Goal: Find contact information: Find contact information

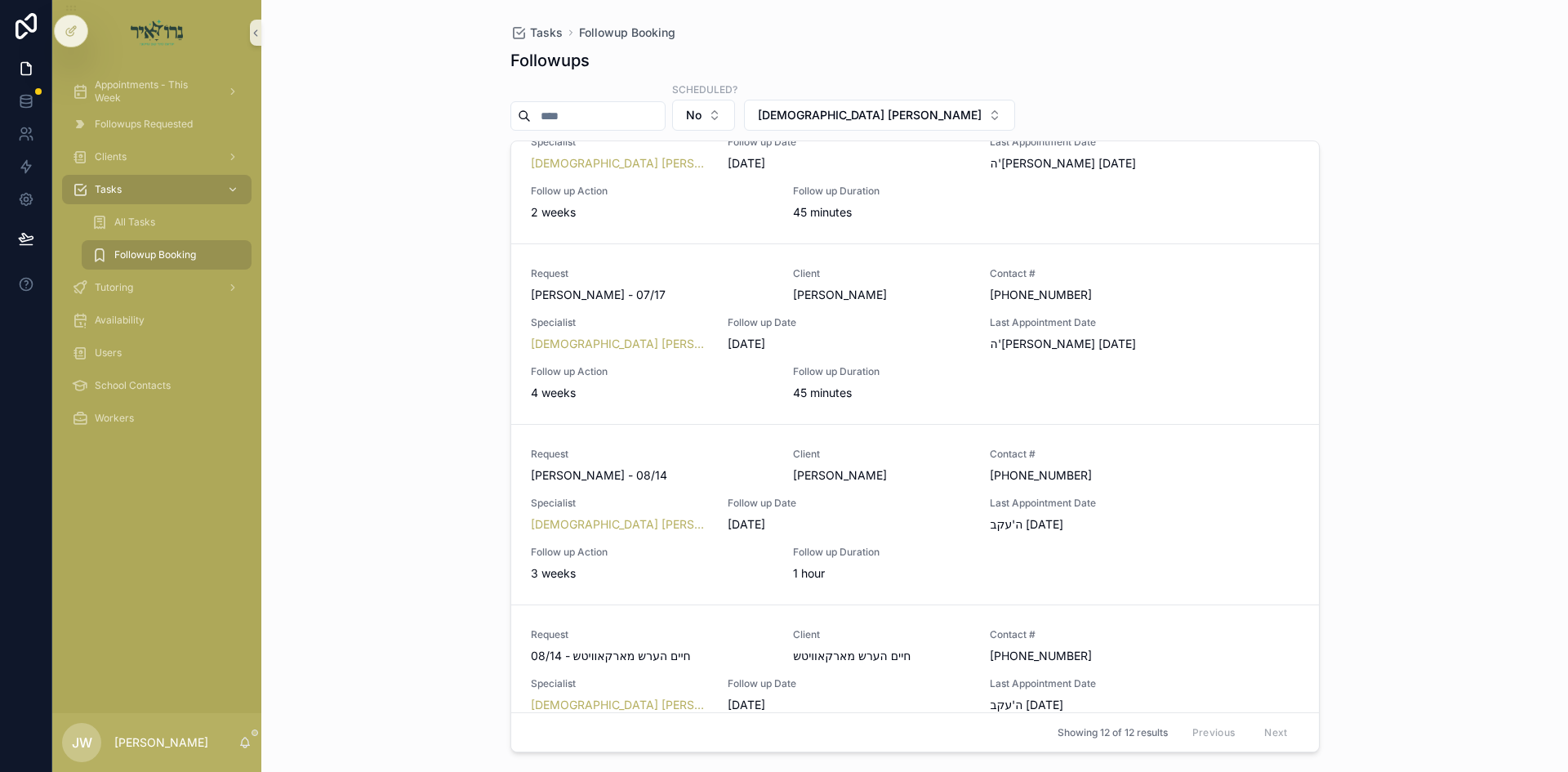
scroll to position [817, 0]
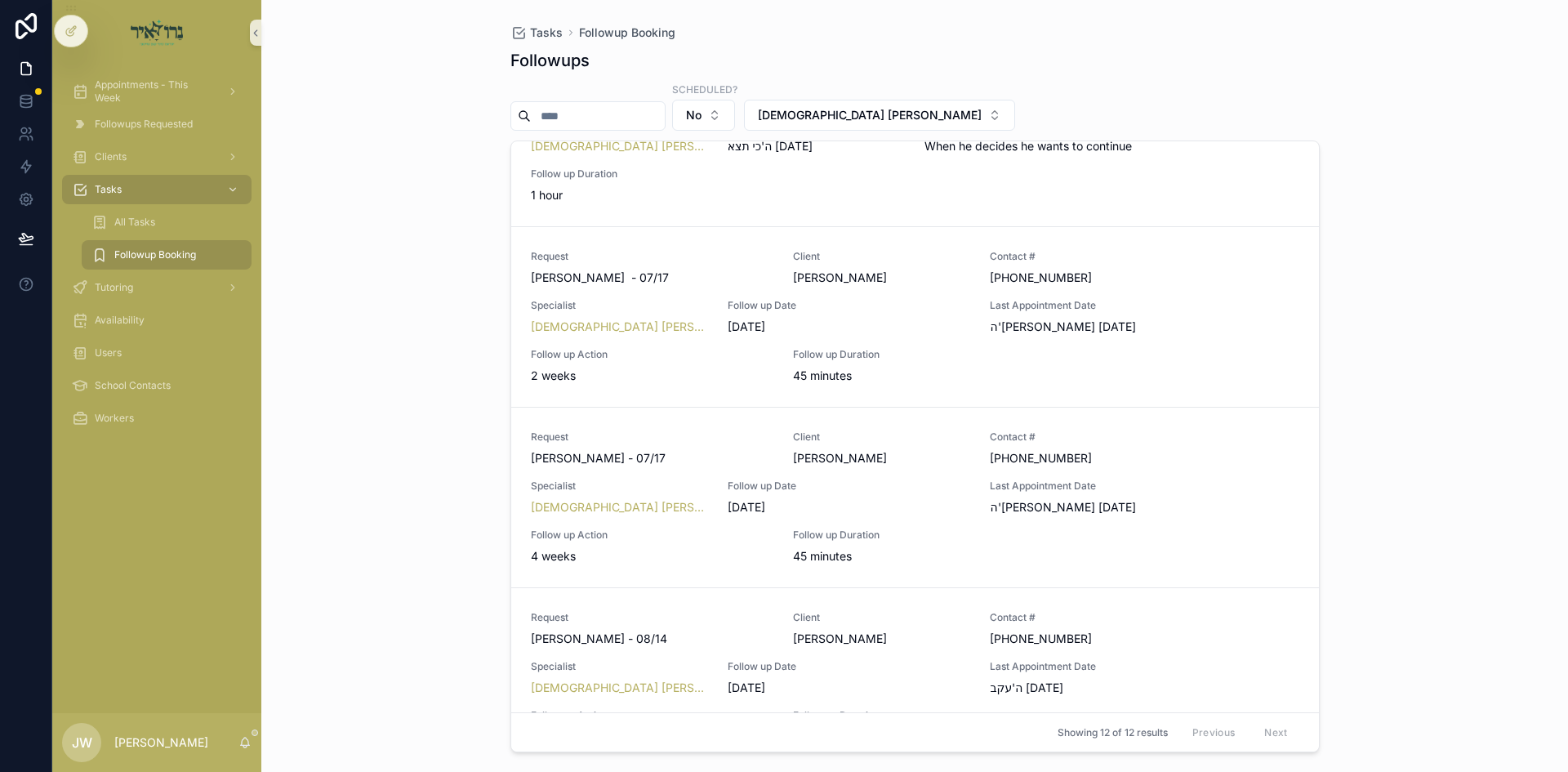
drag, startPoint x: 340, startPoint y: 476, endPoint x: 345, endPoint y: 464, distance: 13.0
click at [340, 476] on div "Tasks Followup Booking Followups Scheduled? No Rabbi Avigder Spitzer Request מש…" at bounding box center [915, 386] width 1307 height 772
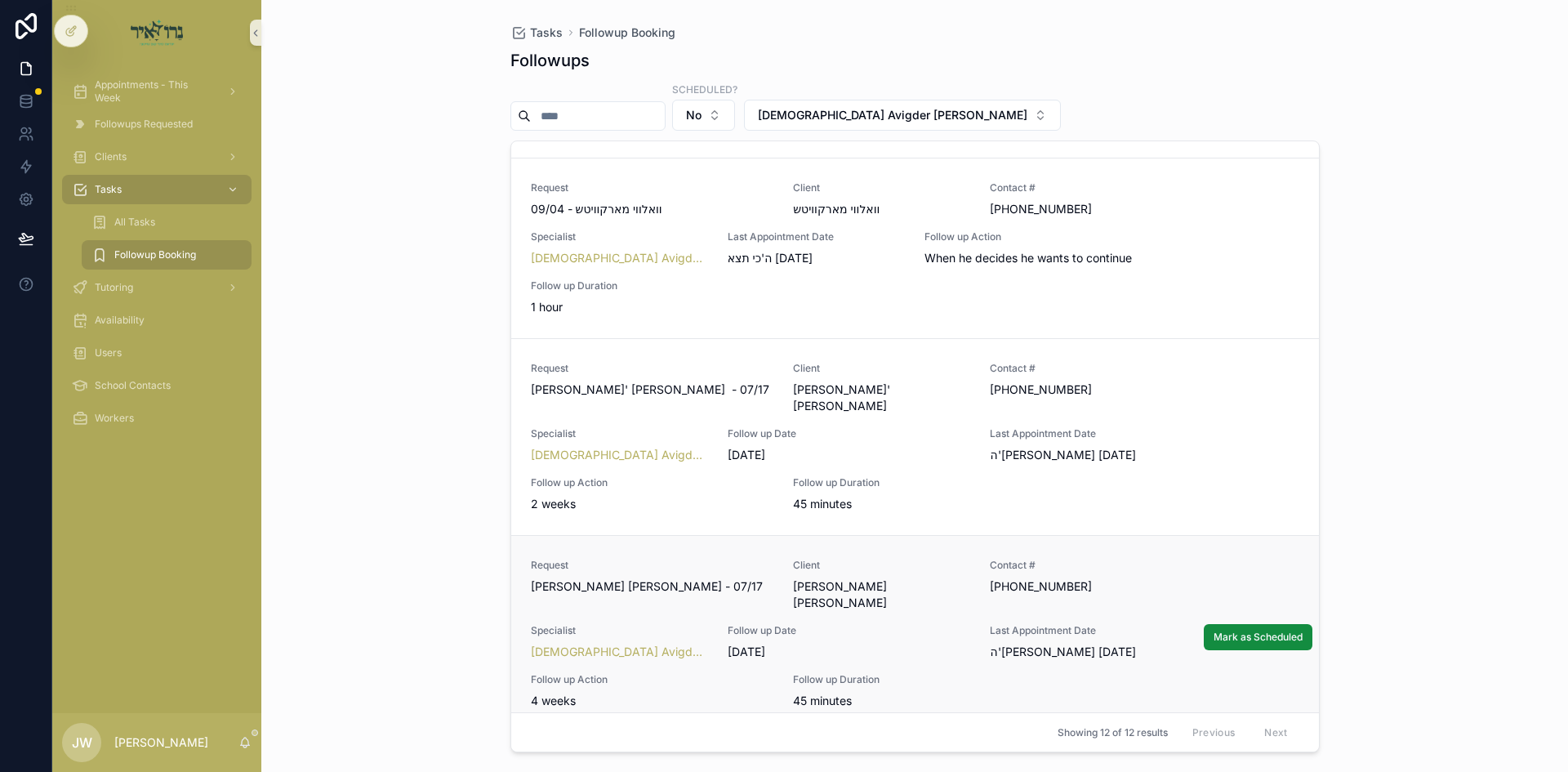
scroll to position [817, 0]
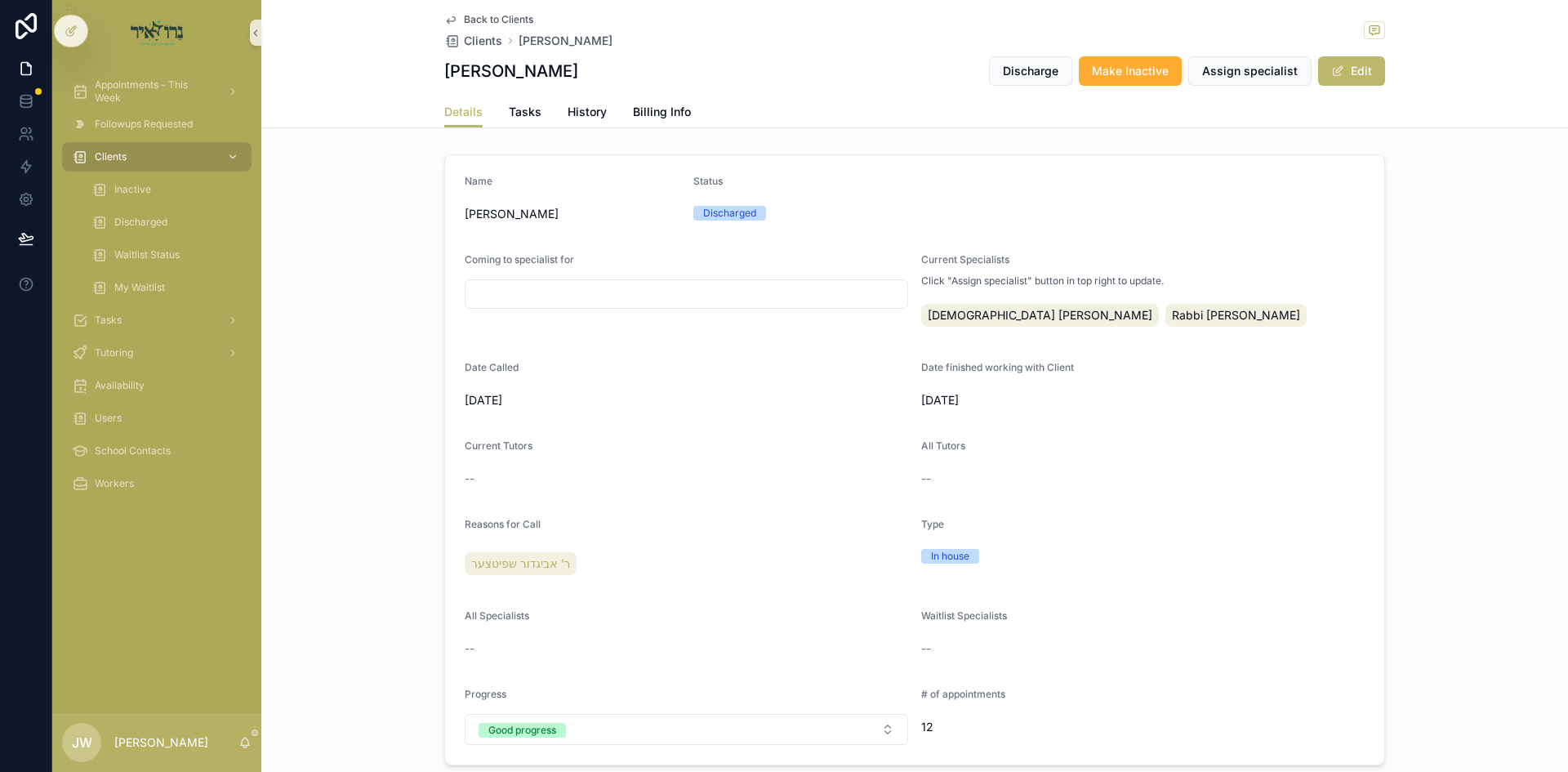
scroll to position [490, 0]
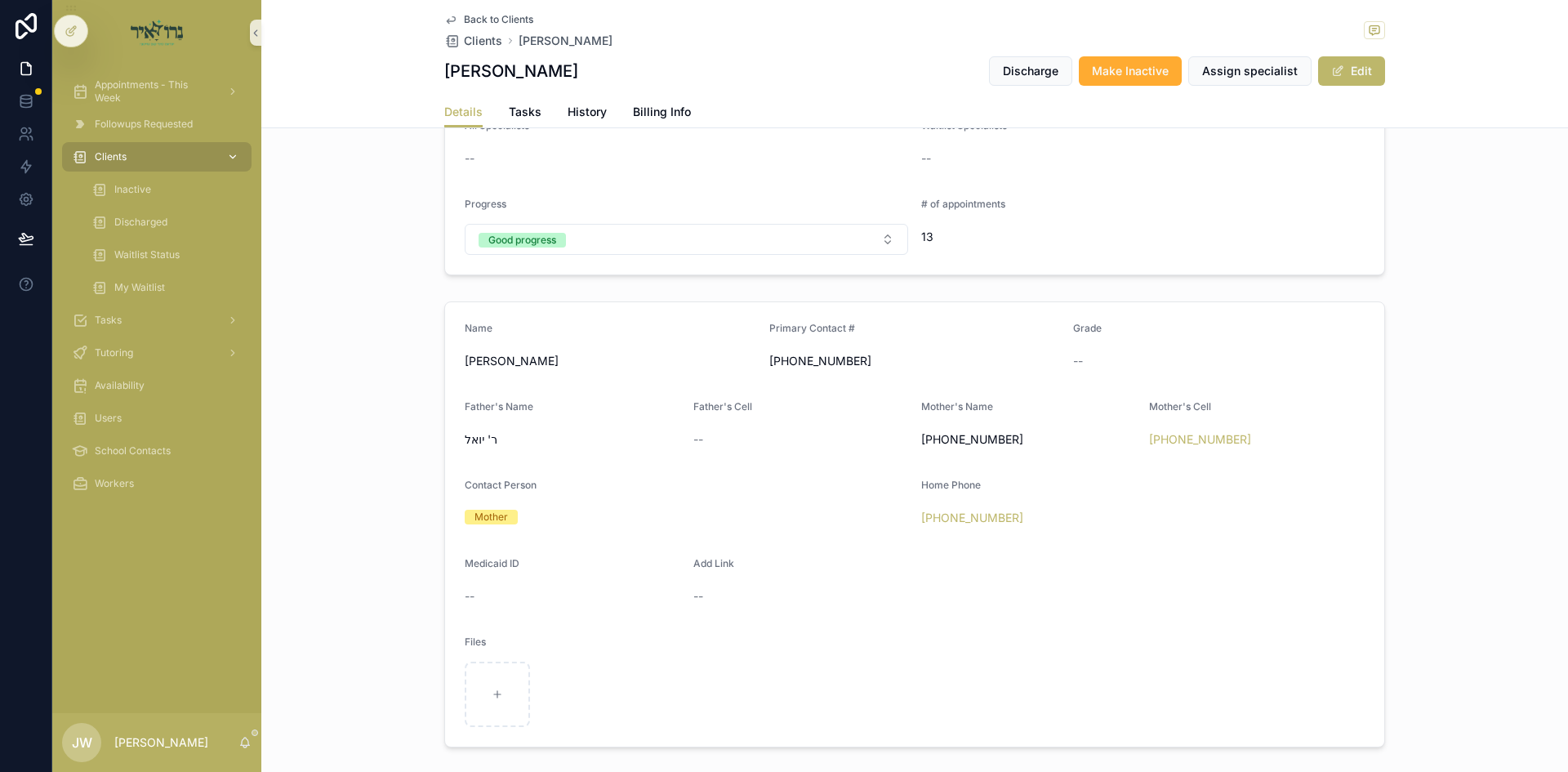
click at [163, 163] on div "Clients" at bounding box center [156, 157] width 170 height 26
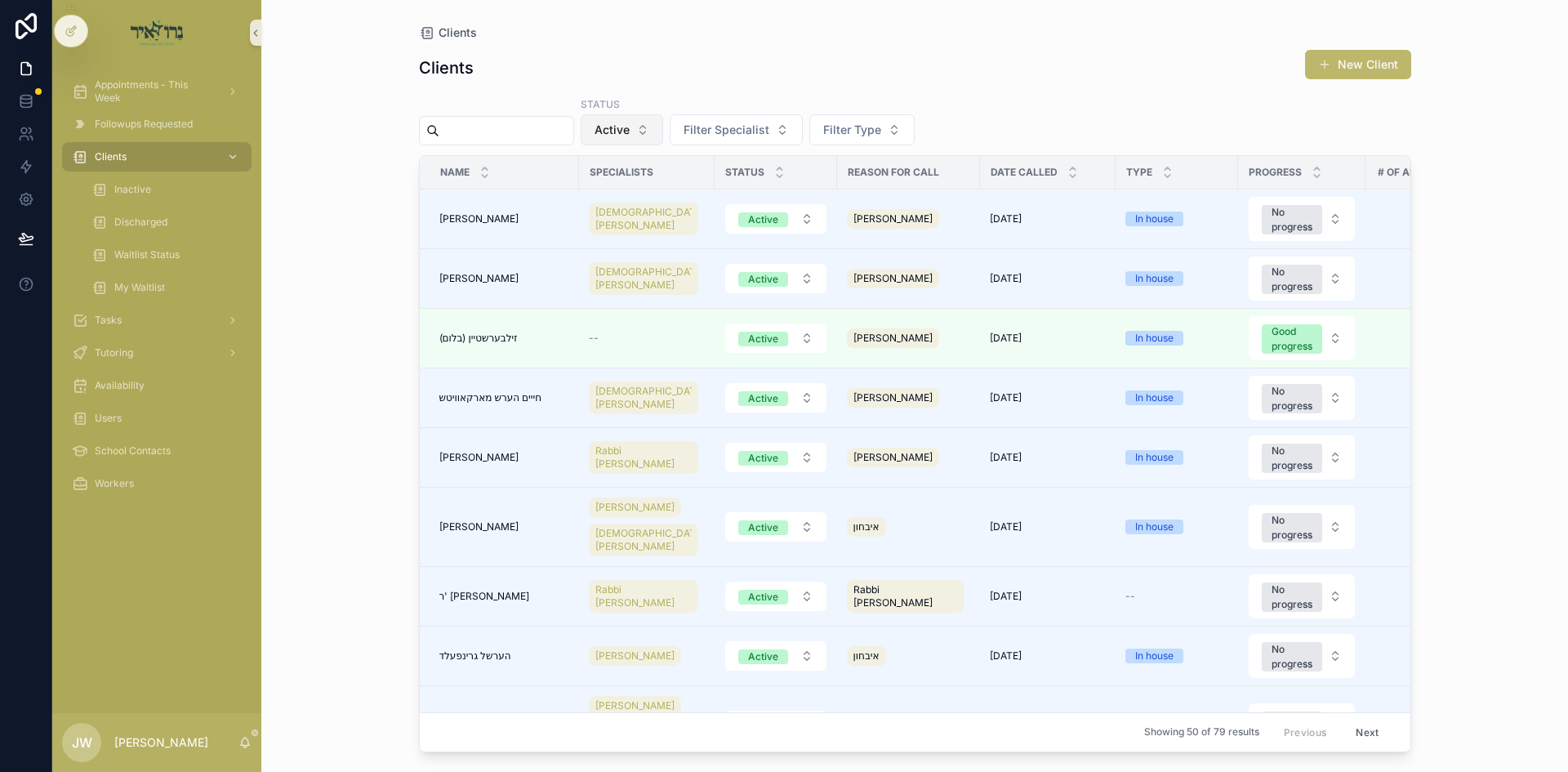
click at [663, 138] on button "Active" at bounding box center [622, 130] width 83 height 31
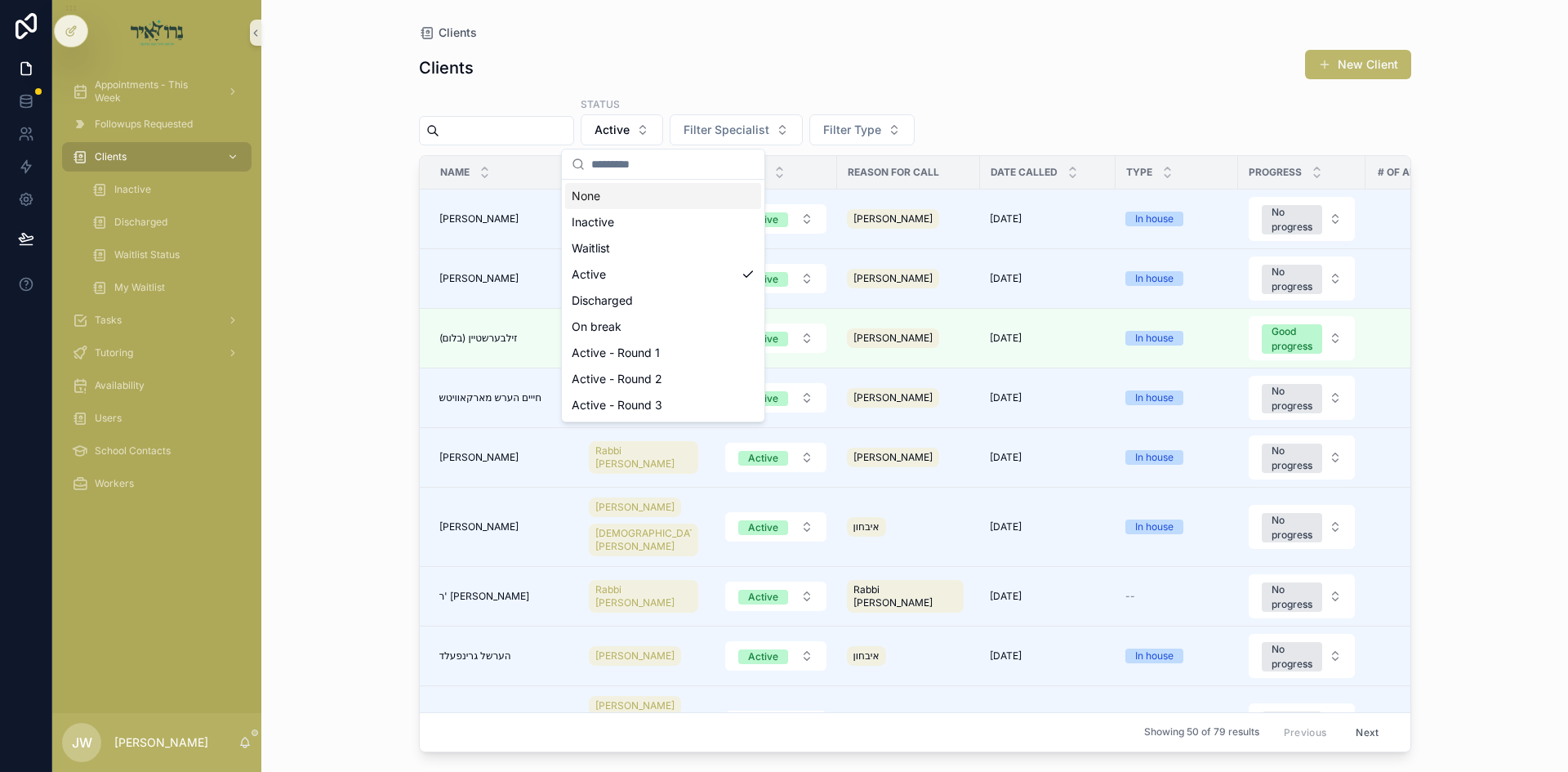
click at [561, 138] on input "scrollable content" at bounding box center [506, 130] width 134 height 23
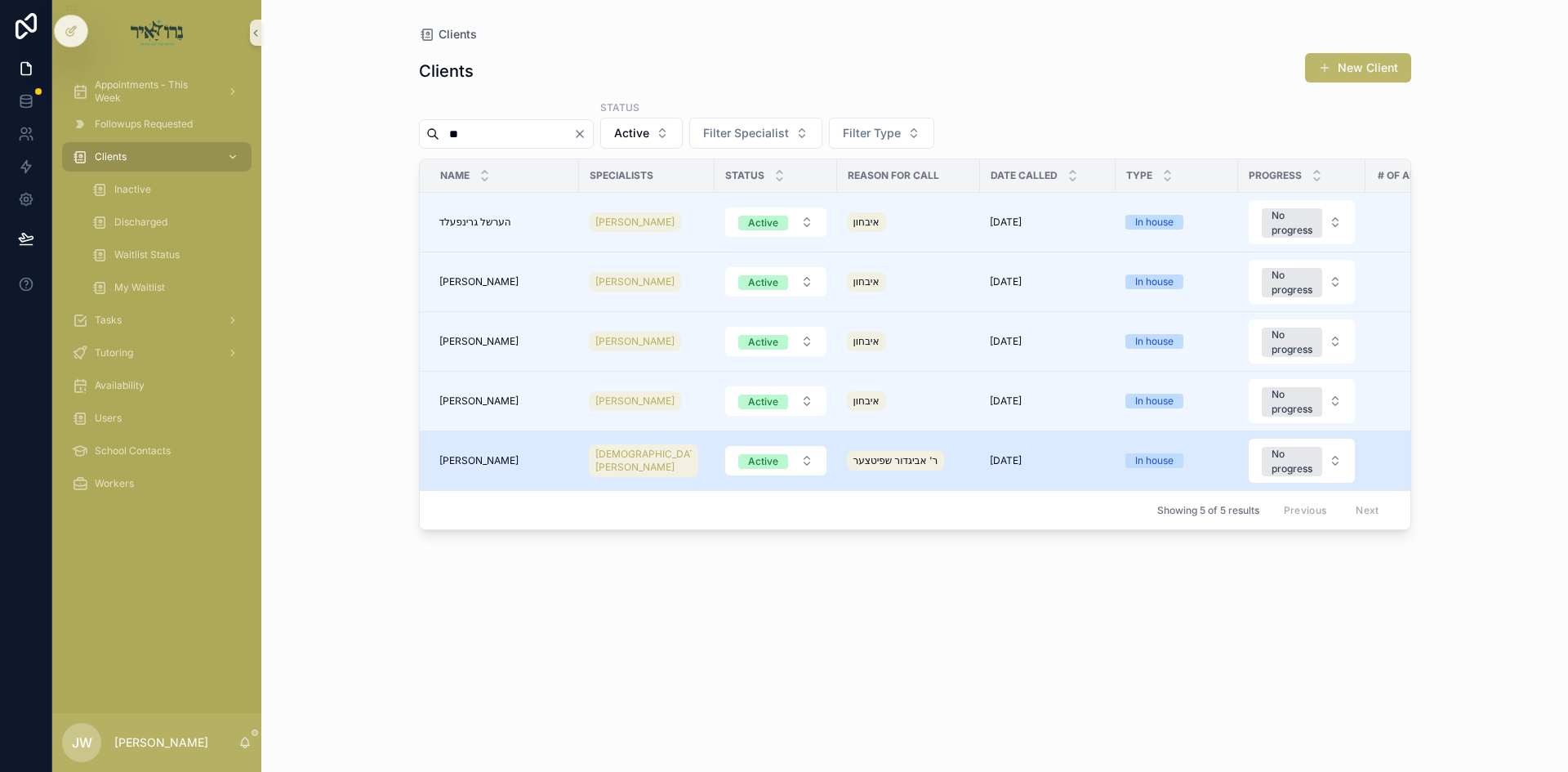
type input "**"
click at [505, 465] on span "[PERSON_NAME] [PERSON_NAME]" at bounding box center [479, 461] width 79 height 13
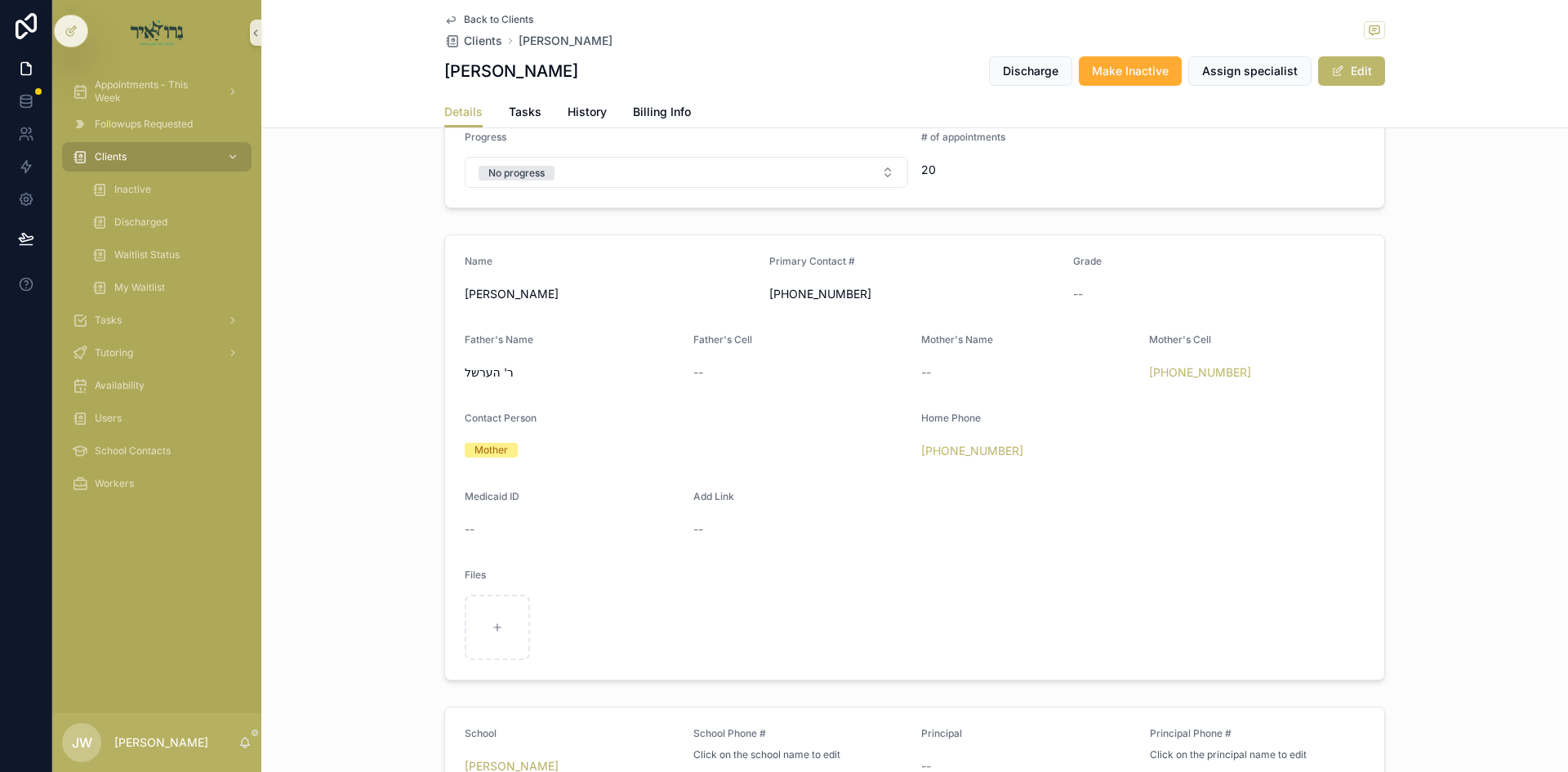
scroll to position [572, 0]
click at [120, 156] on span "Clients" at bounding box center [110, 157] width 32 height 13
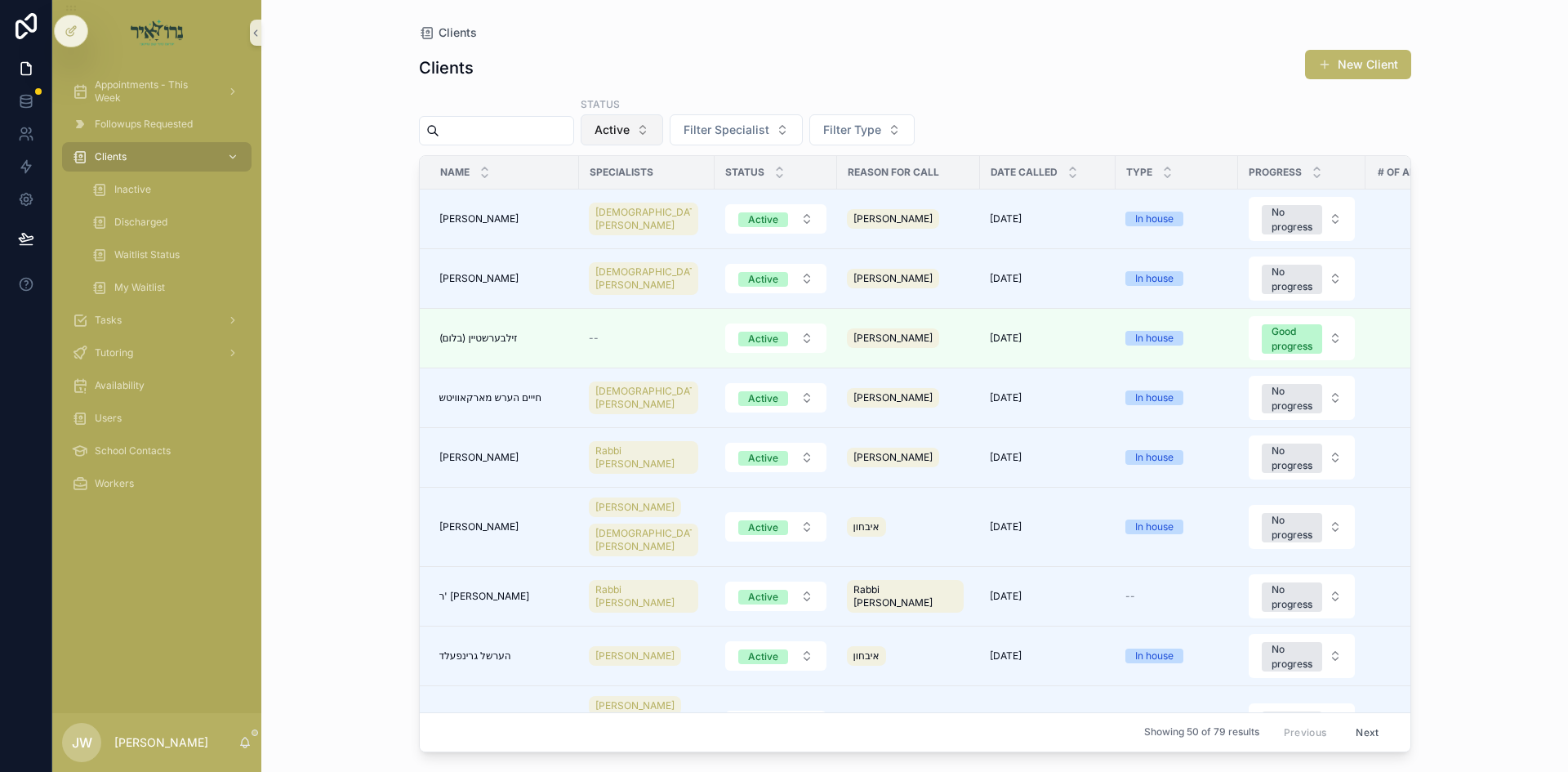
click at [629, 138] on span "Active" at bounding box center [612, 130] width 35 height 17
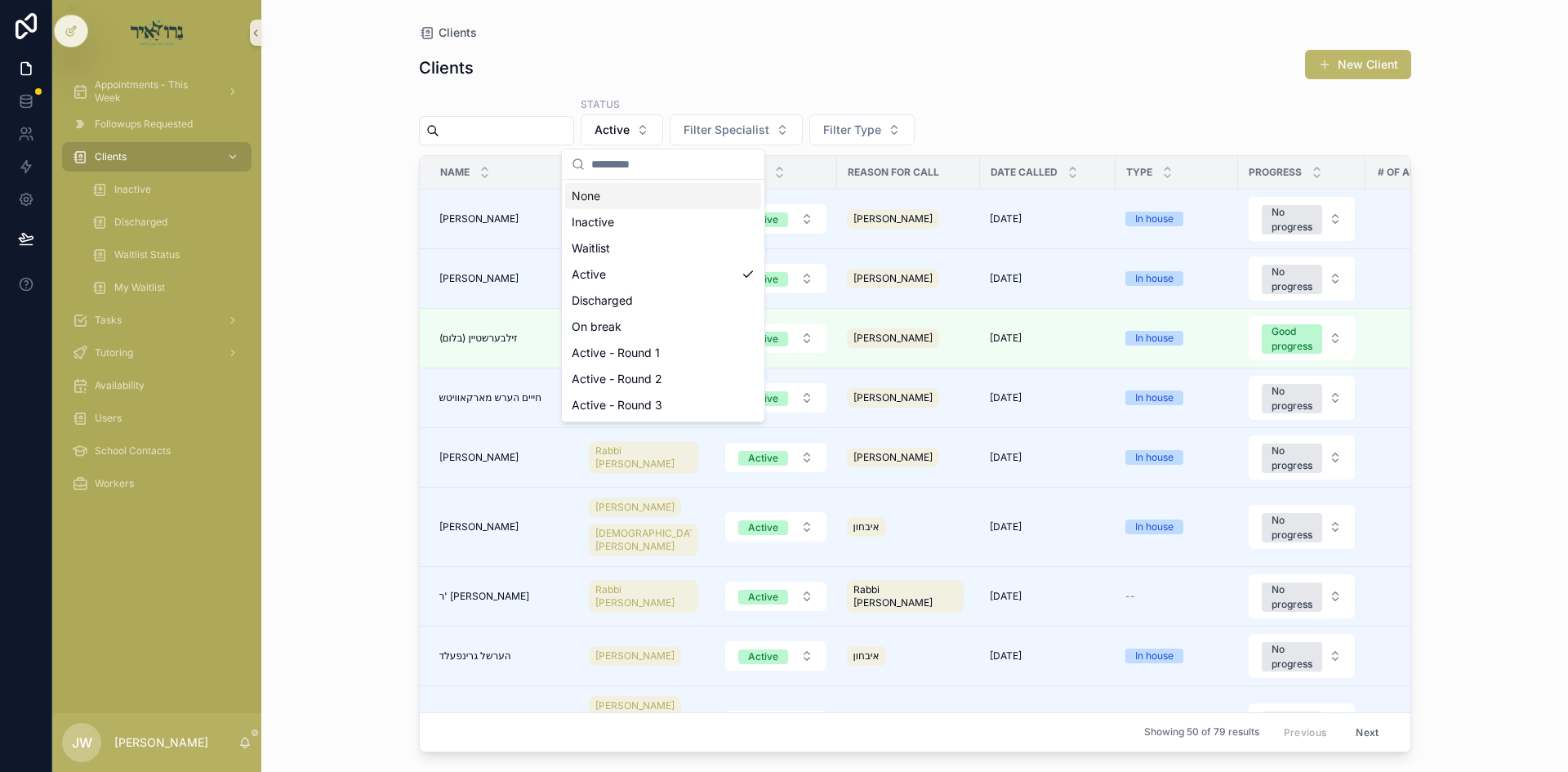
click at [626, 206] on div "None" at bounding box center [663, 196] width 196 height 26
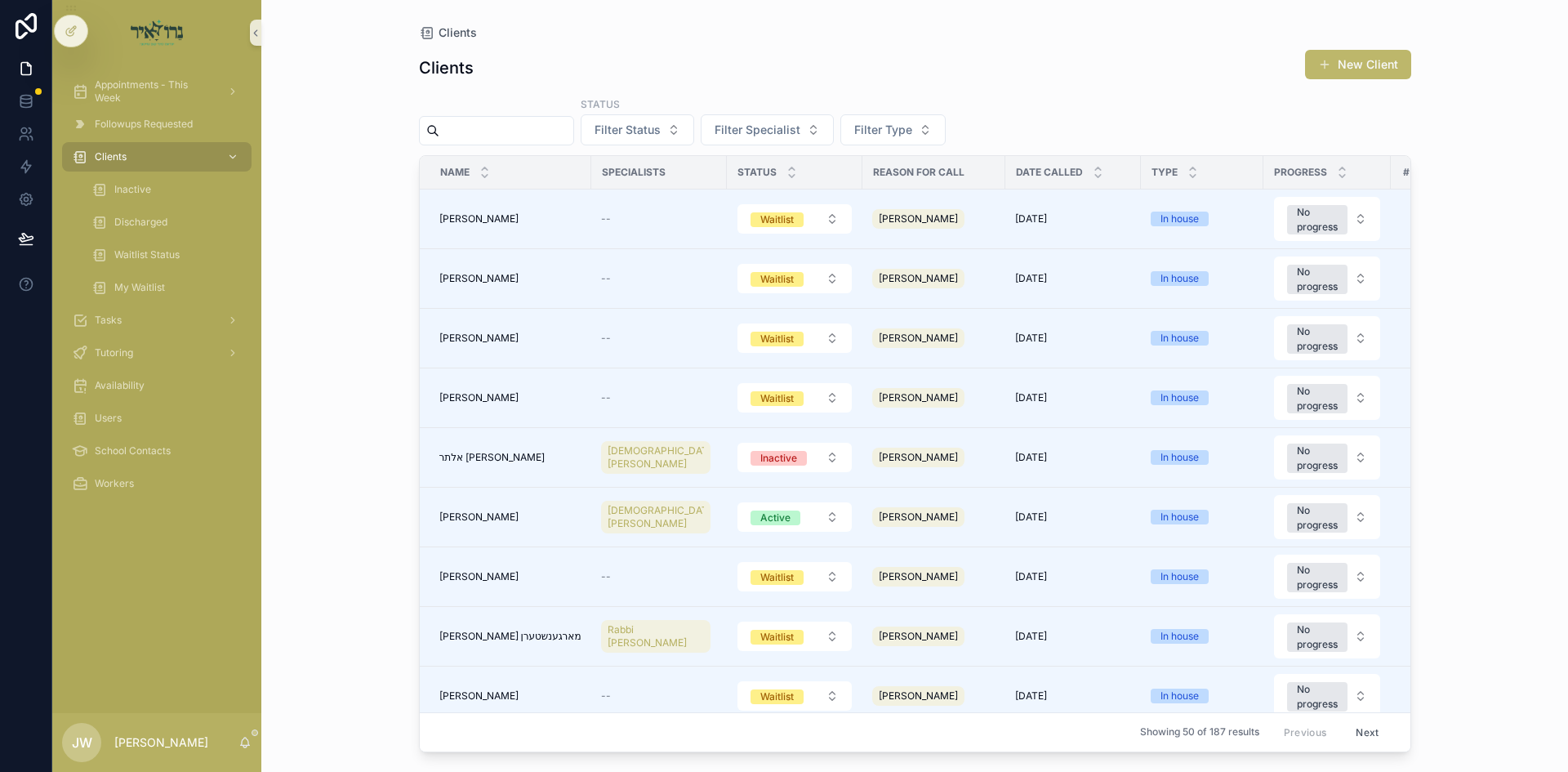
click at [504, 138] on input "scrollable content" at bounding box center [506, 130] width 134 height 23
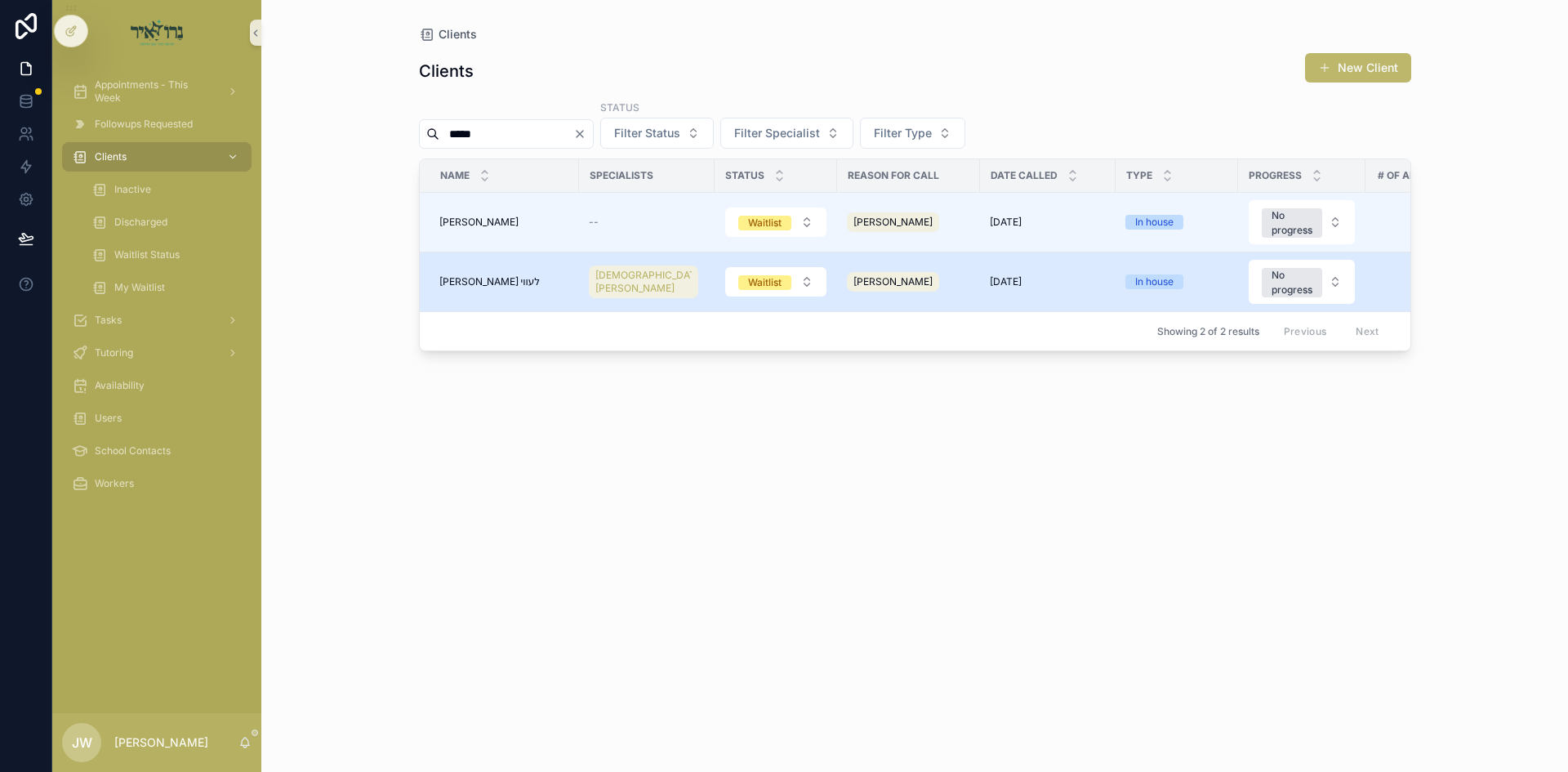
type input "*****"
click at [492, 282] on span "שמואל לוי לעווי" at bounding box center [490, 282] width 101 height 13
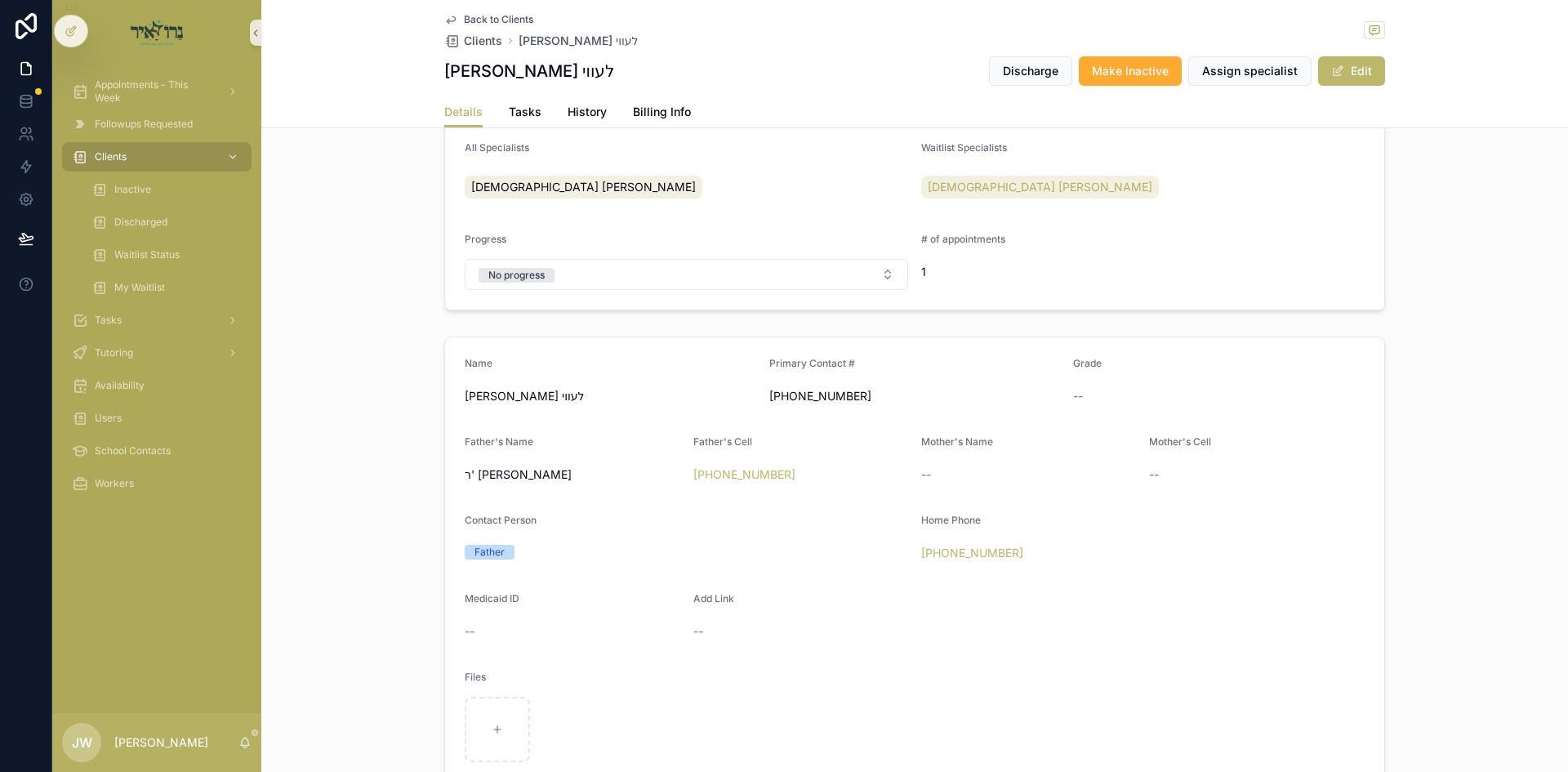
scroll to position [572, 0]
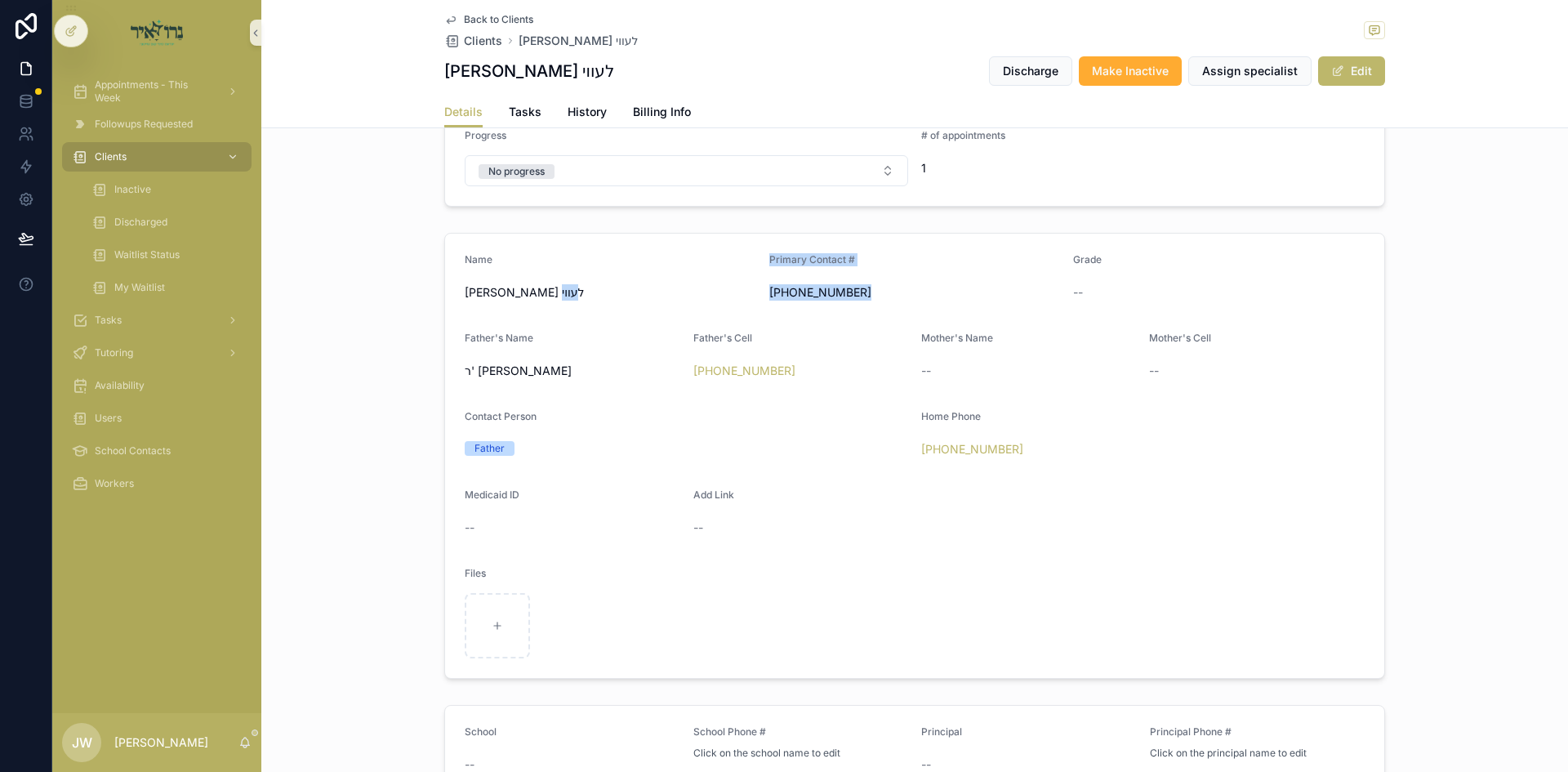
drag, startPoint x: 857, startPoint y: 292, endPoint x: 709, endPoint y: 289, distance: 148.0
click at [709, 289] on form "Name שמואל לוי לעווי Primary Contact # (845) 538-5079 Grade -- Father's Name ר'…" at bounding box center [915, 456] width 940 height 444
click at [709, 289] on span "שמואל לוי לעווי" at bounding box center [610, 293] width 292 height 17
drag, startPoint x: 695, startPoint y: 301, endPoint x: 909, endPoint y: 294, distance: 214.1
click at [909, 294] on form "Name שמואל לוי לעווי Primary Contact # (845) 538-5079 Grade -- Father's Name ר'…" at bounding box center [915, 456] width 940 height 444
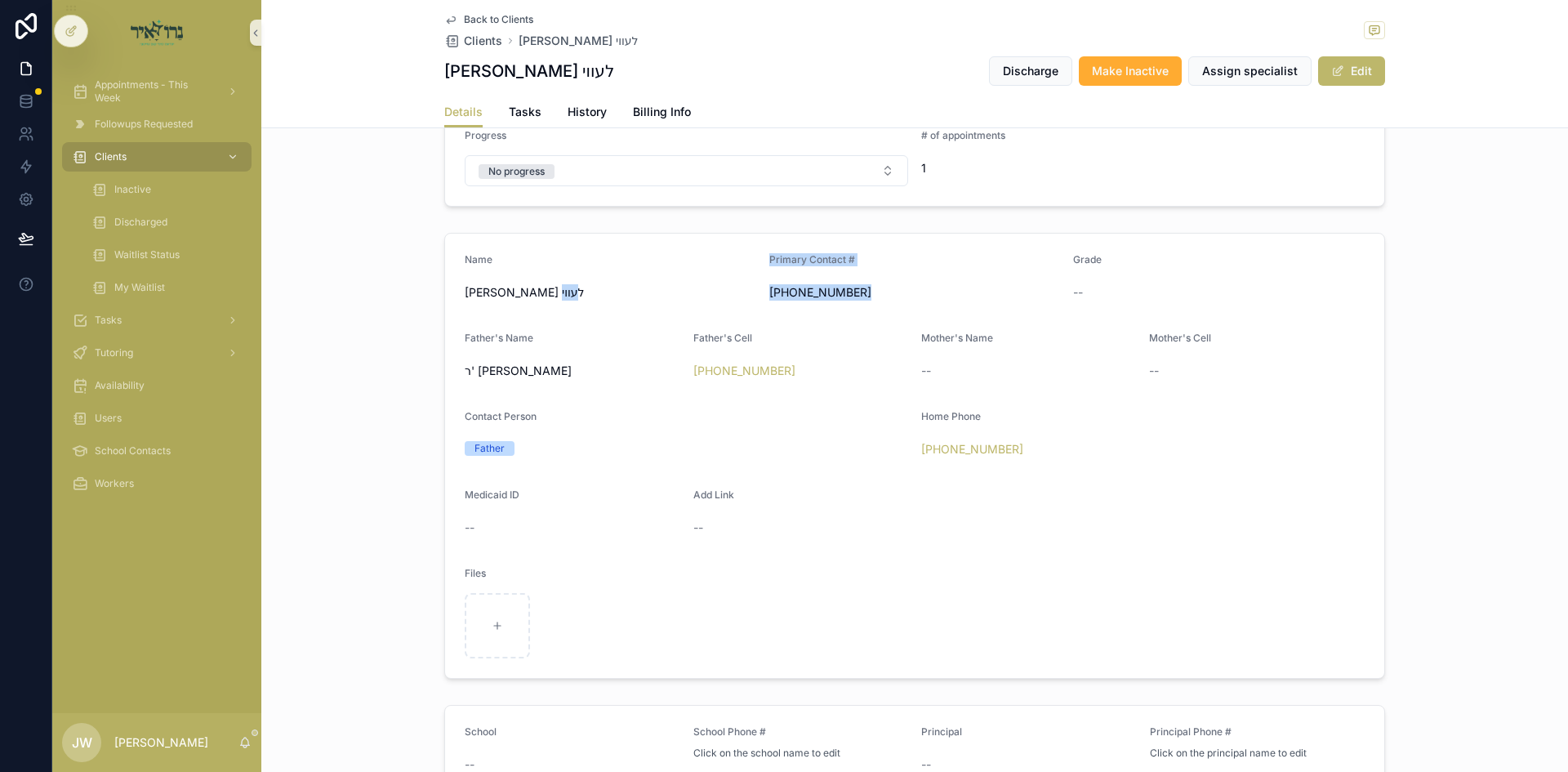
click at [909, 294] on span "(845) 538-5079" at bounding box center [915, 293] width 292 height 17
drag, startPoint x: 909, startPoint y: 294, endPoint x: 747, endPoint y: 293, distance: 162.0
click at [747, 293] on form "Name שמואל לוי לעווי Primary Contact # (845) 538-5079 Grade -- Father's Name ר'…" at bounding box center [915, 456] width 940 height 444
click at [747, 293] on span "שמואל לוי לעווי" at bounding box center [610, 293] width 292 height 17
drag, startPoint x: 742, startPoint y: 296, endPoint x: 893, endPoint y: 300, distance: 151.1
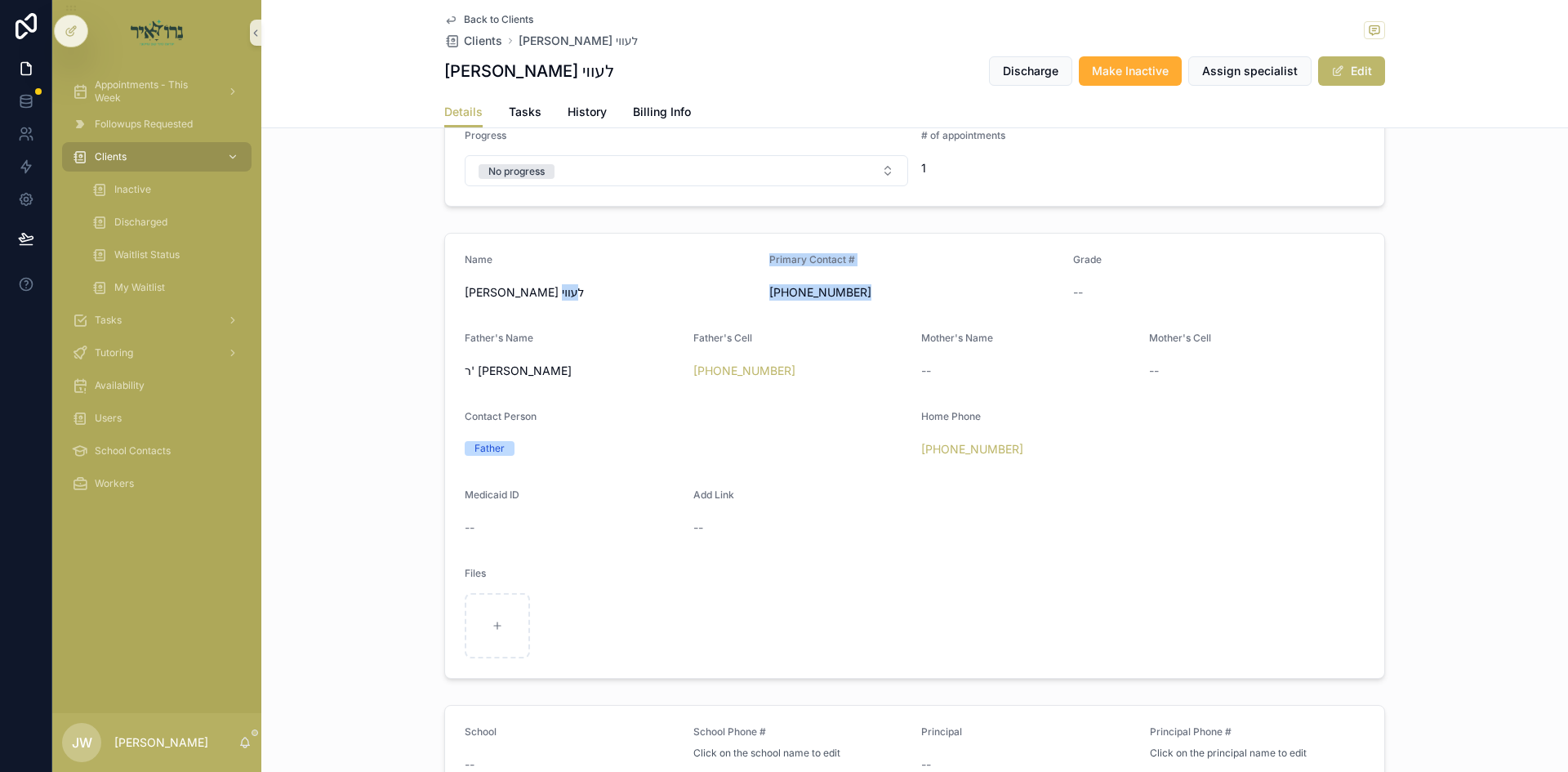
click at [893, 300] on form "Name שמואל לוי לעווי Primary Contact # (845) 538-5079 Grade -- Father's Name ר'…" at bounding box center [915, 456] width 940 height 444
click at [893, 300] on span "(845) 538-5079" at bounding box center [915, 293] width 292 height 17
drag, startPoint x: 899, startPoint y: 293, endPoint x: 704, endPoint y: 294, distance: 195.0
click at [704, 294] on form "Name שמואל לוי לעווי Primary Contact # (845) 538-5079 Grade -- Father's Name ר'…" at bounding box center [915, 456] width 940 height 444
click at [708, 294] on span "שמואל לוי לעווי" at bounding box center [610, 293] width 292 height 17
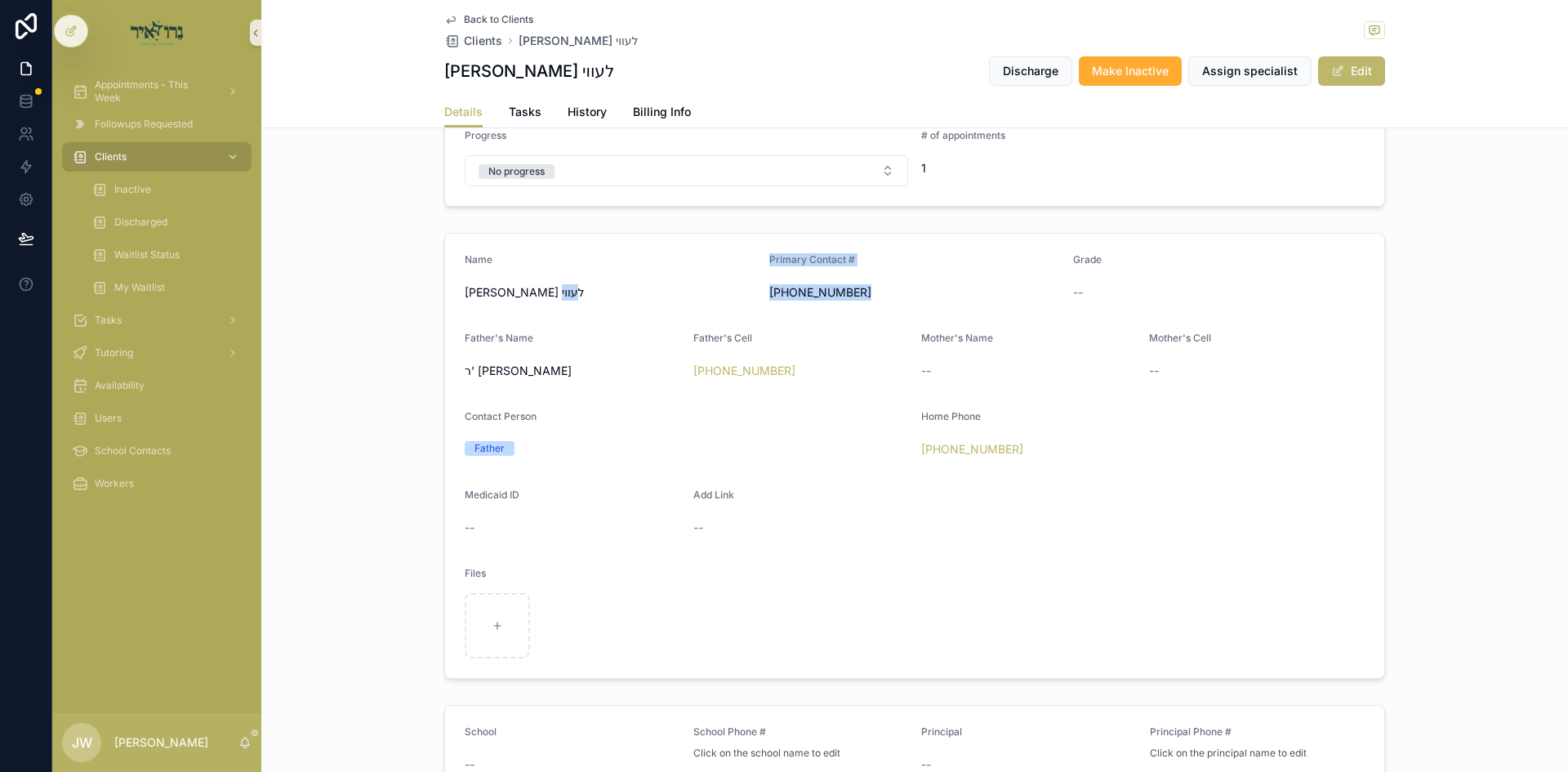
drag, startPoint x: 708, startPoint y: 294, endPoint x: 925, endPoint y: 299, distance: 217.1
click at [925, 299] on form "Name שמואל לוי לעווי Primary Contact # (845) 538-5079 Grade -- Father's Name ר'…" at bounding box center [915, 456] width 940 height 444
click at [906, 294] on span "(845) 538-5079" at bounding box center [915, 293] width 292 height 17
drag, startPoint x: 906, startPoint y: 294, endPoint x: 752, endPoint y: 263, distance: 157.1
click at [752, 263] on form "Name שמואל לוי לעווי Primary Contact # (845) 538-5079 Grade -- Father's Name ר'…" at bounding box center [915, 456] width 940 height 444
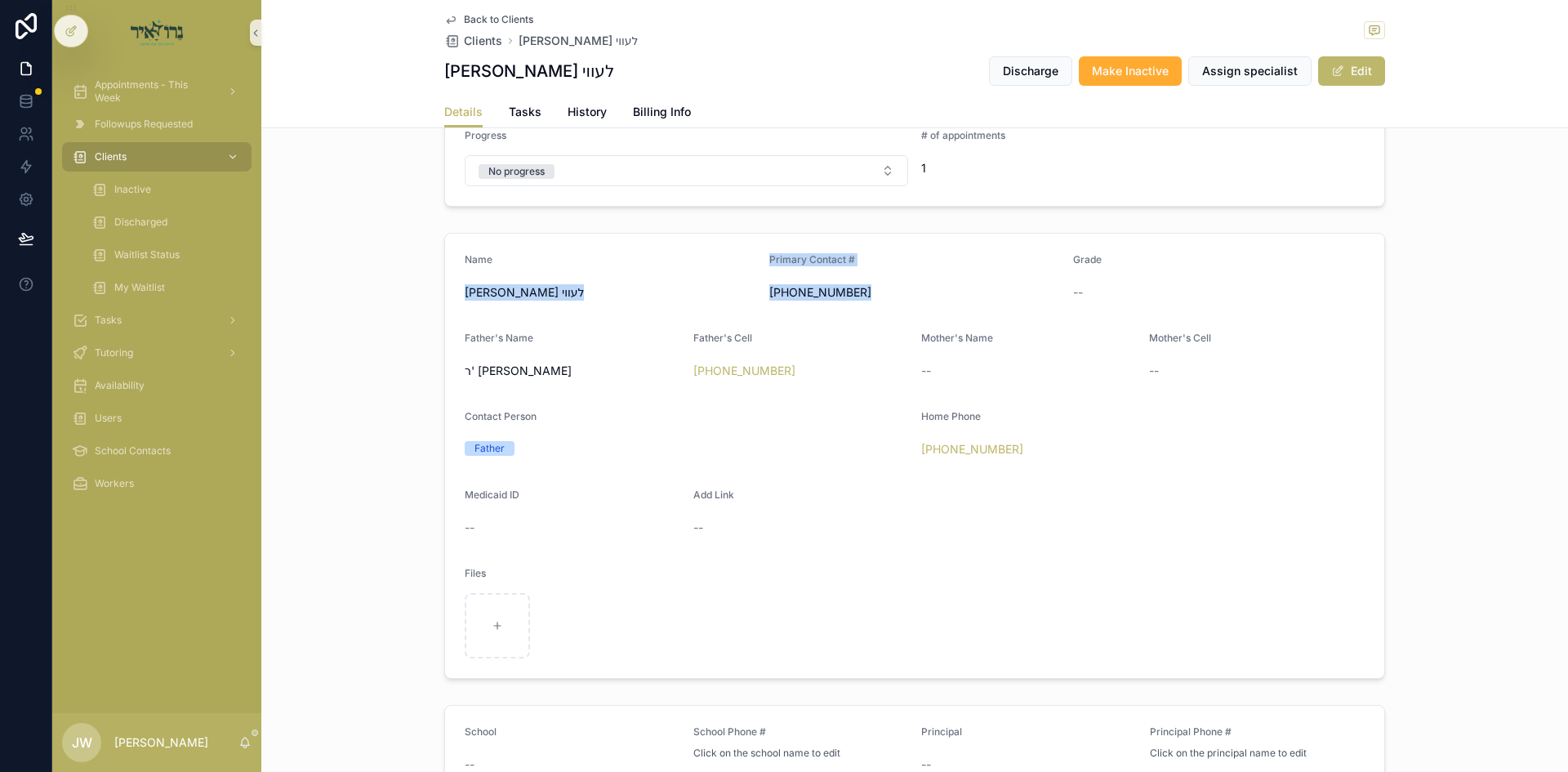
click at [752, 252] on form "Name שמואל לוי לעווי Primary Contact # (845) 538-5079 Grade -- Father's Name ר'…" at bounding box center [915, 456] width 940 height 444
drag, startPoint x: 752, startPoint y: 252, endPoint x: 886, endPoint y: 290, distance: 139.3
click at [886, 290] on form "Name שמואל לוי לעווי Primary Contact # (845) 538-5079 Grade -- Father's Name ר'…" at bounding box center [915, 456] width 940 height 444
click at [886, 290] on span "(845) 538-5079" at bounding box center [915, 293] width 292 height 17
drag, startPoint x: 900, startPoint y: 281, endPoint x: 895, endPoint y: 248, distance: 33.4
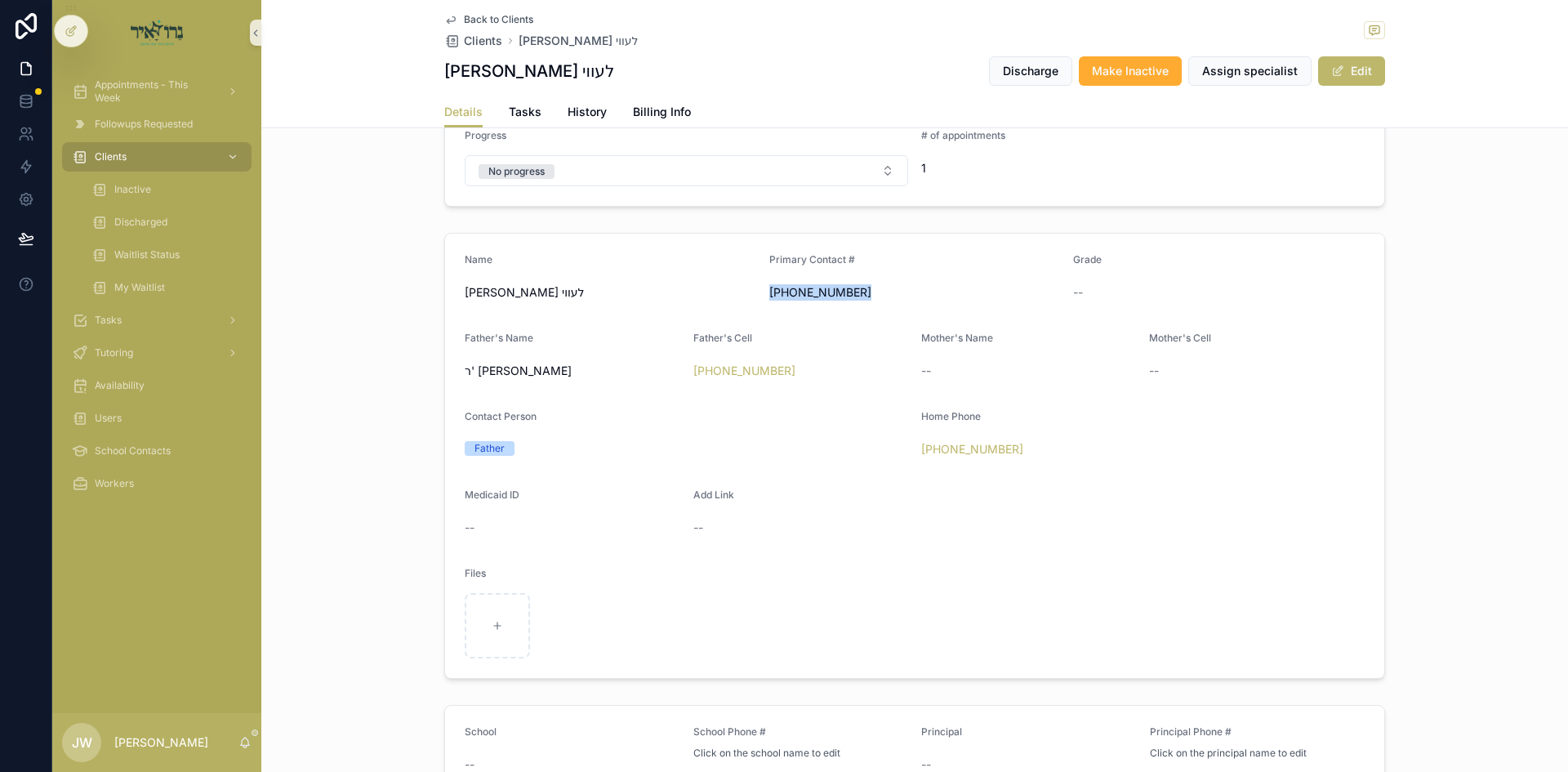
click at [895, 248] on form "Name שמואל לוי לעווי Primary Contact # (845) 538-5079 Grade -- Father's Name ר'…" at bounding box center [915, 456] width 940 height 444
click at [876, 251] on form "Name שמואל לוי לעווי Primary Contact # (845) 538-5079 Grade -- Father's Name ר'…" at bounding box center [915, 456] width 940 height 444
drag, startPoint x: 876, startPoint y: 251, endPoint x: 867, endPoint y: 296, distance: 45.9
click at [867, 296] on form "Name שמואל לוי לעווי Primary Contact # (845) 538-5079 Grade -- Father's Name ר'…" at bounding box center [915, 456] width 940 height 444
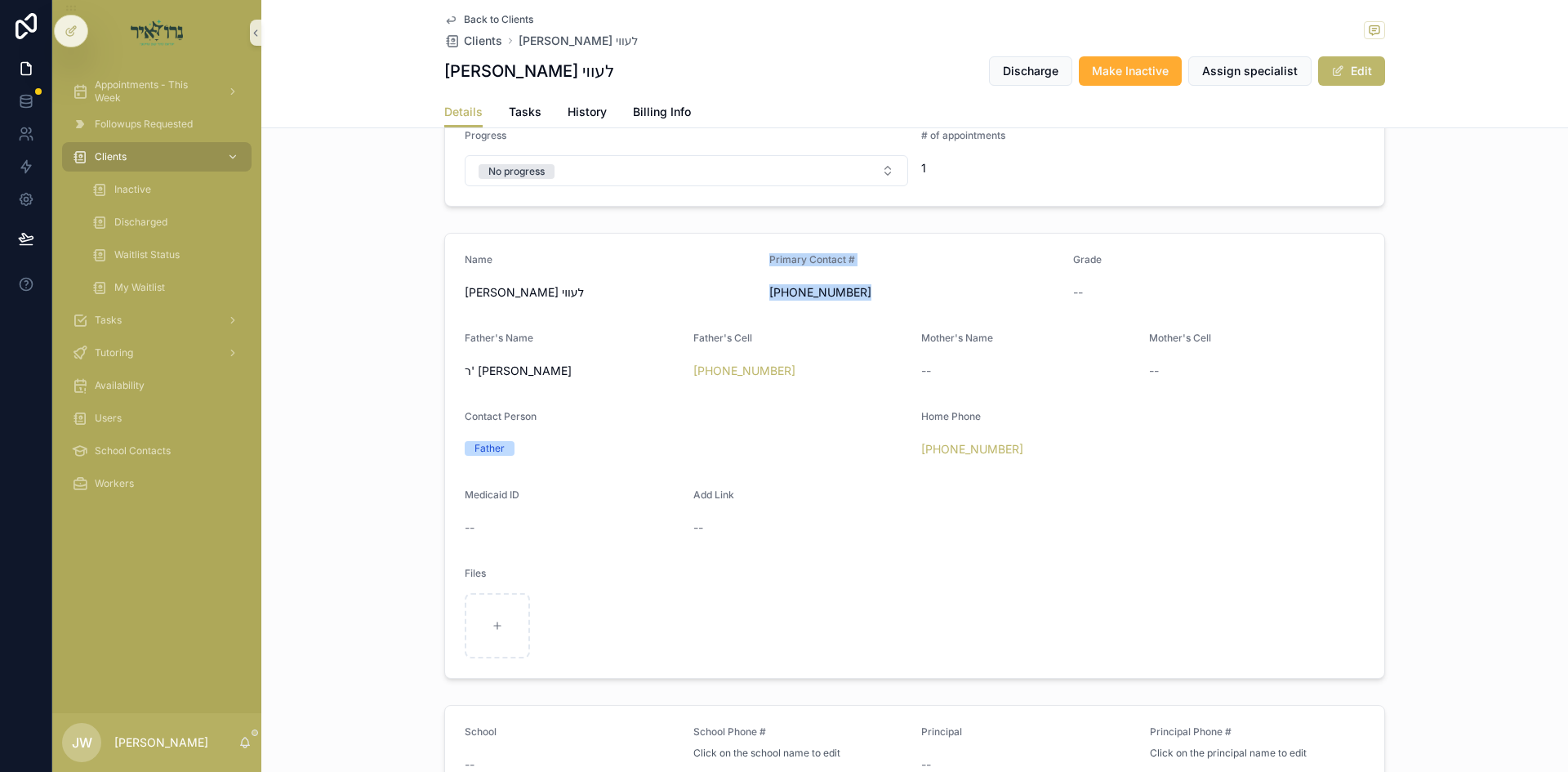
click at [867, 296] on span "(845) 538-5079" at bounding box center [915, 293] width 292 height 17
drag, startPoint x: 867, startPoint y: 296, endPoint x: 869, endPoint y: 262, distance: 34.1
click at [869, 262] on div "Primary Contact # (845) 538-5079" at bounding box center [915, 279] width 292 height 52
click at [869, 262] on div "Primary Contact #" at bounding box center [915, 263] width 292 height 19
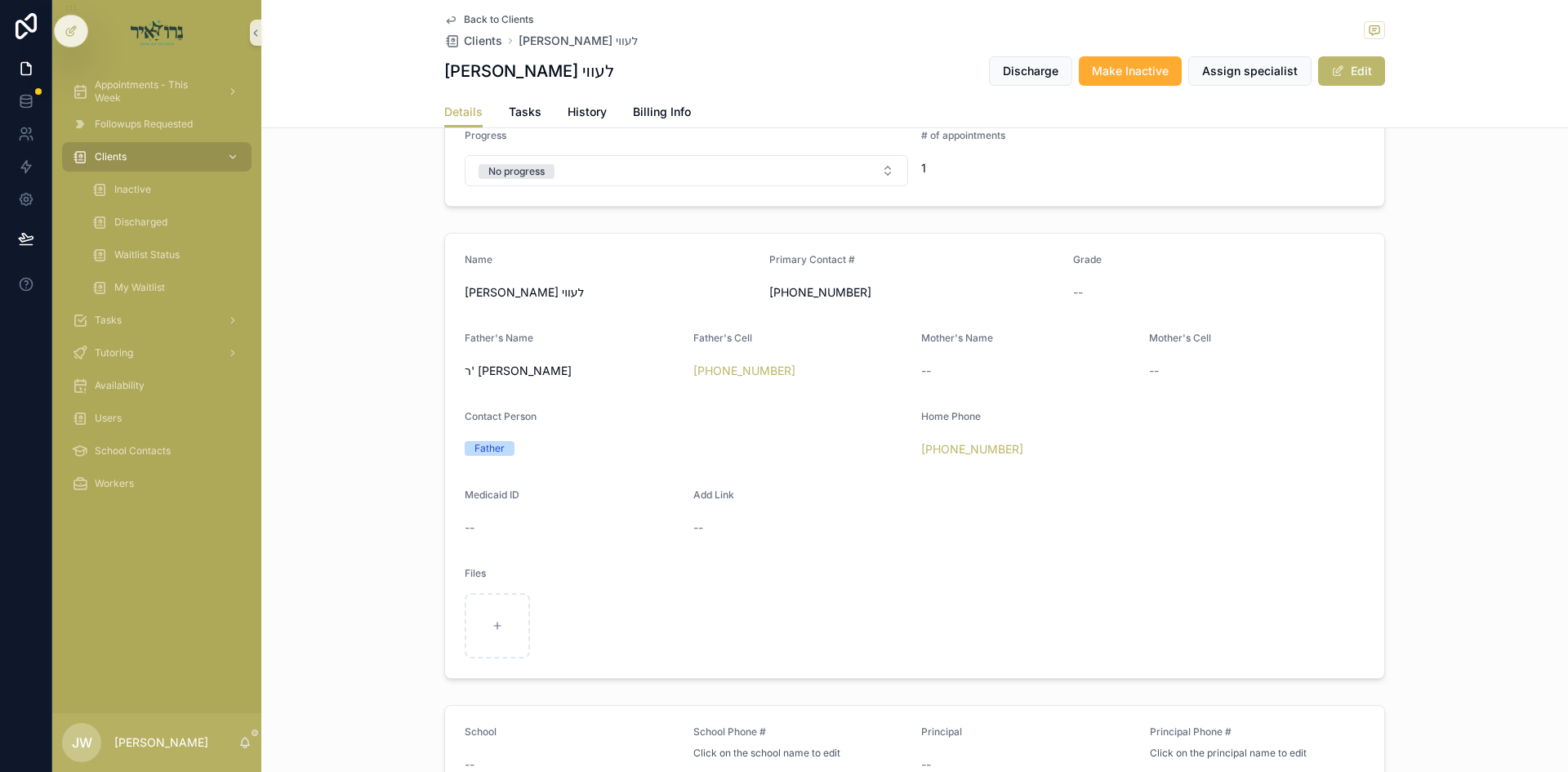
click at [869, 262] on div "Primary Contact #" at bounding box center [915, 263] width 292 height 19
drag, startPoint x: 869, startPoint y: 262, endPoint x: 863, endPoint y: 298, distance: 36.5
click at [863, 298] on div "Primary Contact # (845) 538-5079" at bounding box center [915, 279] width 292 height 52
click at [863, 298] on span "(845) 538-5079" at bounding box center [915, 293] width 292 height 17
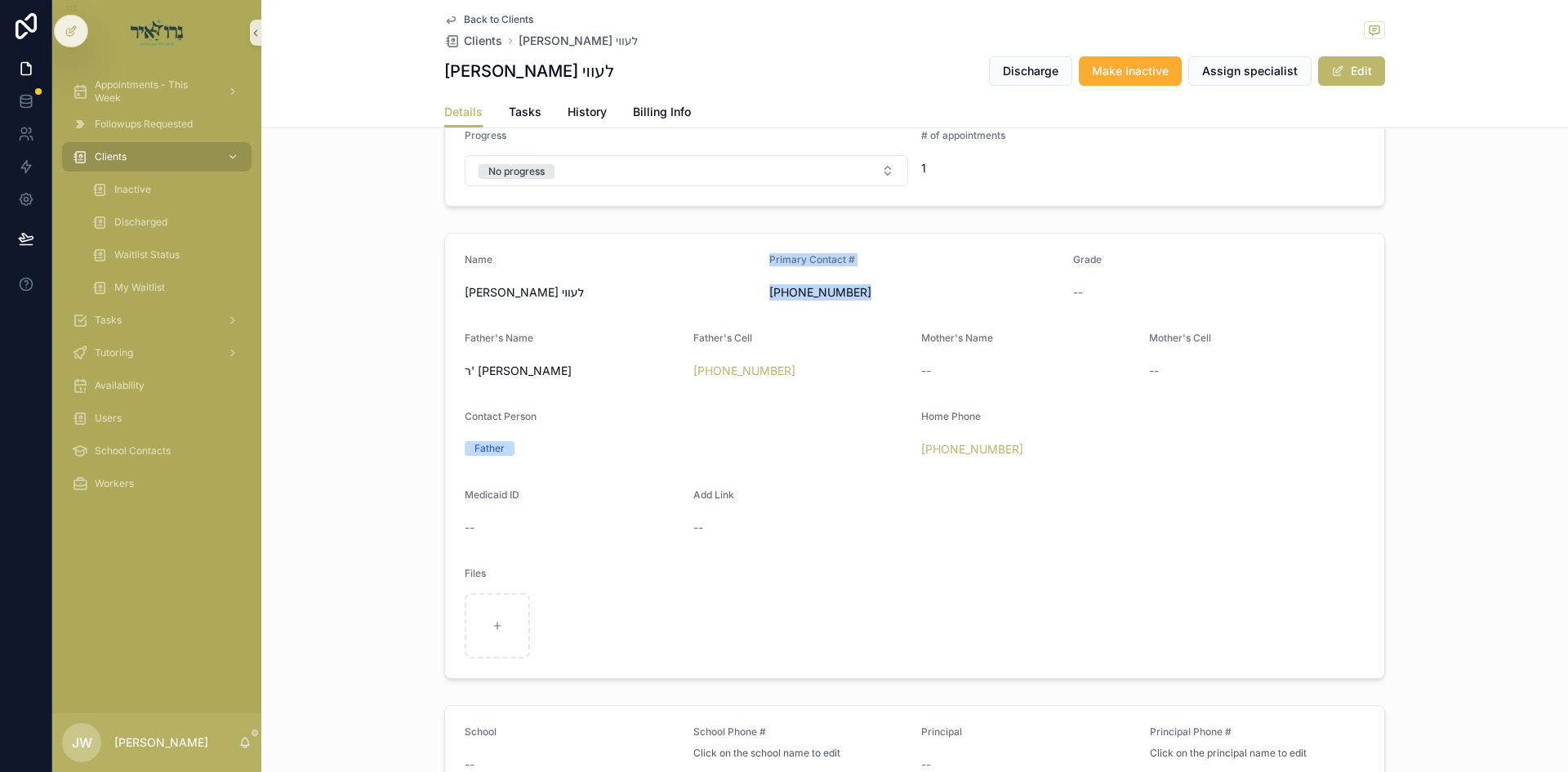
drag, startPoint x: 863, startPoint y: 298, endPoint x: 873, endPoint y: 241, distance: 57.9
click at [873, 241] on form "Name שמואל לוי לעווי Primary Contact # (845) 538-5079 Grade -- Father's Name ר'…" at bounding box center [915, 456] width 940 height 444
drag, startPoint x: 873, startPoint y: 241, endPoint x: 862, endPoint y: 296, distance: 56.1
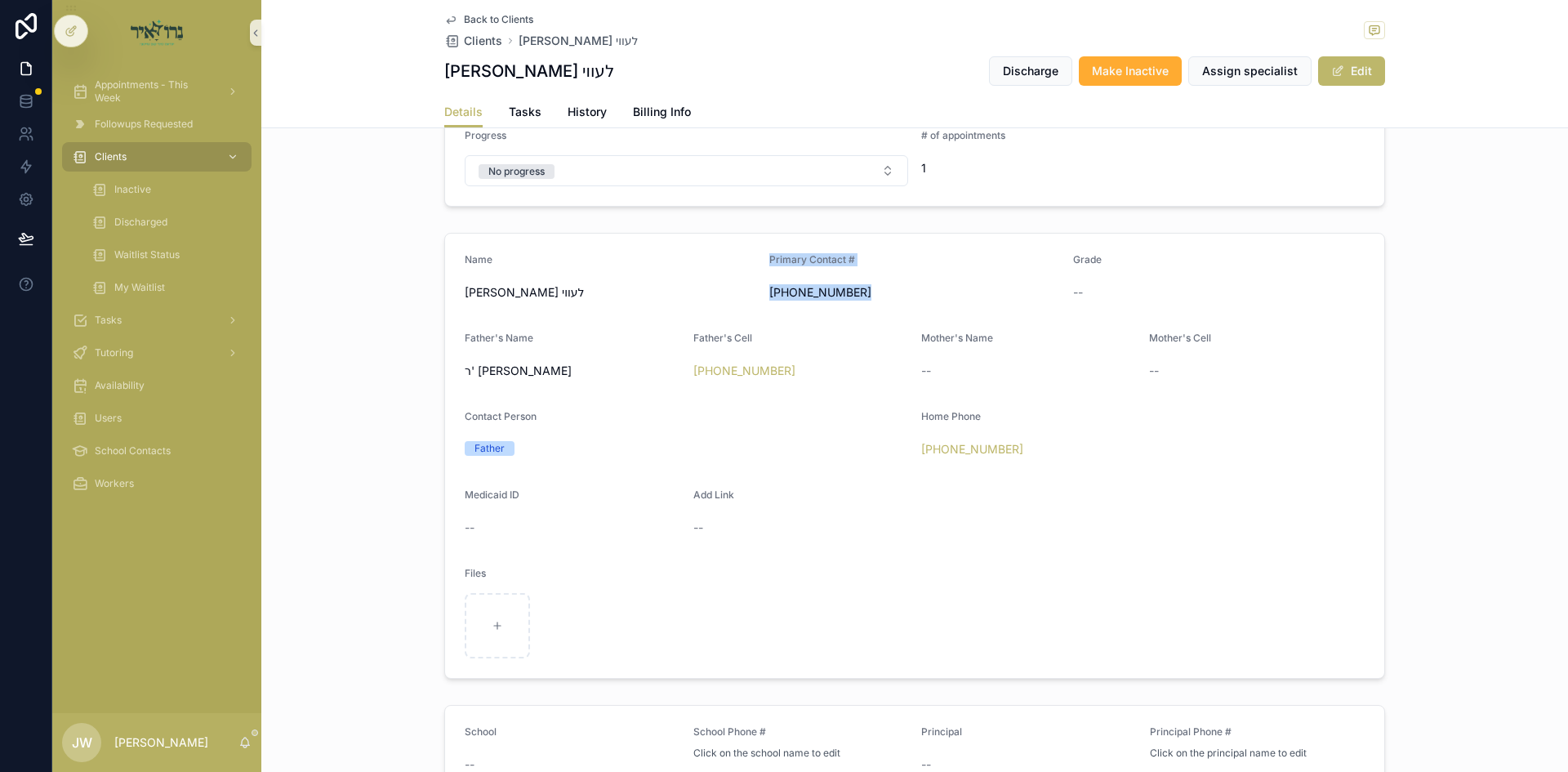
click at [862, 296] on form "Name שמואל לוי לעווי Primary Contact # (845) 538-5079 Grade -- Father's Name ר'…" at bounding box center [915, 456] width 940 height 444
click at [862, 296] on span "(845) 538-5079" at bounding box center [915, 293] width 292 height 17
drag, startPoint x: 862, startPoint y: 296, endPoint x: 866, endPoint y: 253, distance: 43.2
click at [866, 253] on div "Primary Contact # (845) 538-5079" at bounding box center [915, 279] width 292 height 52
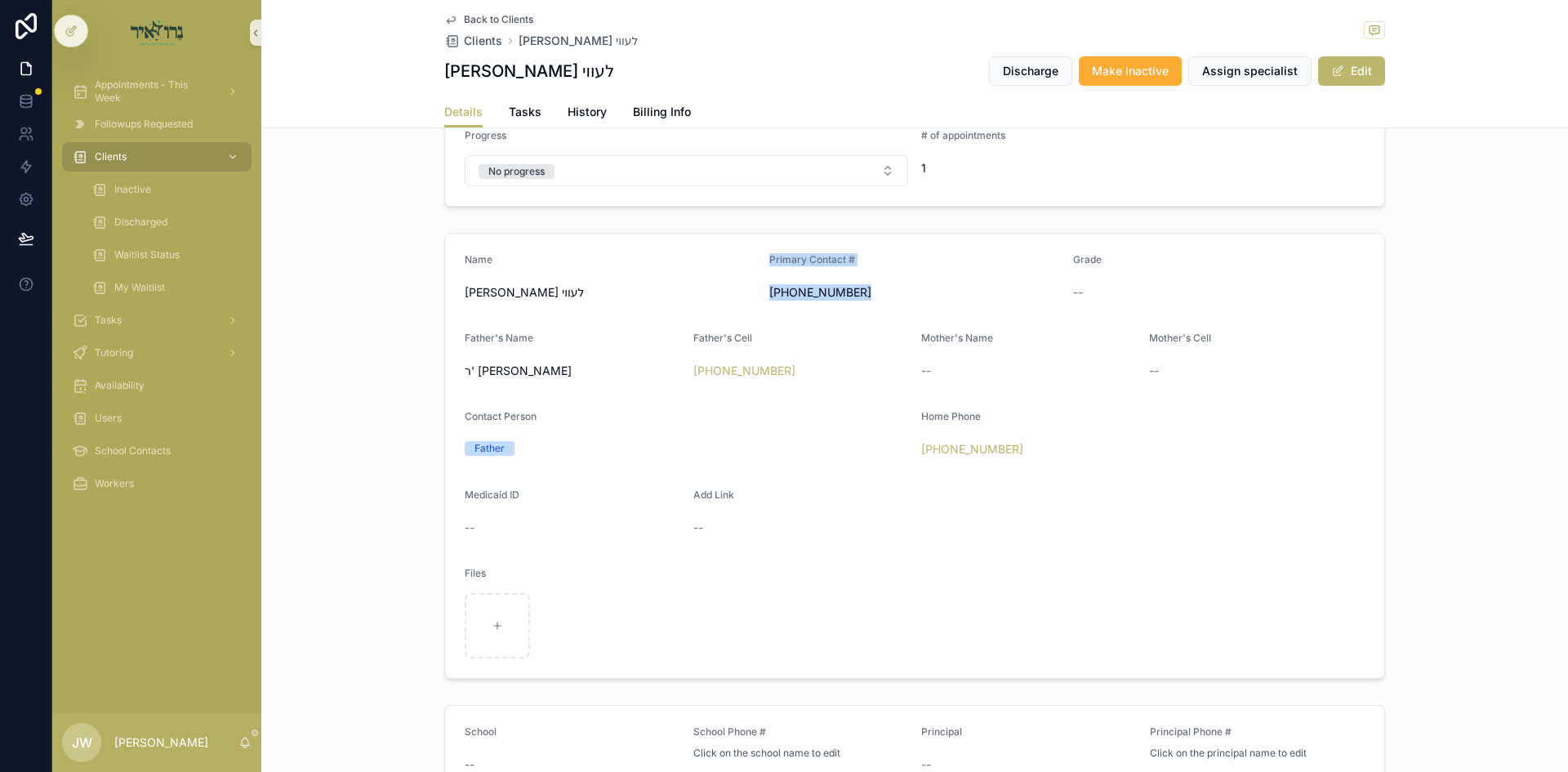
click at [866, 253] on div "Primary Contact #" at bounding box center [915, 263] width 292 height 19
drag, startPoint x: 866, startPoint y: 253, endPoint x: 862, endPoint y: 286, distance: 33.2
click at [862, 286] on div "Primary Contact # (845) 538-5079" at bounding box center [915, 279] width 292 height 52
click at [862, 301] on div "(845) 538-5079" at bounding box center [915, 292] width 292 height 26
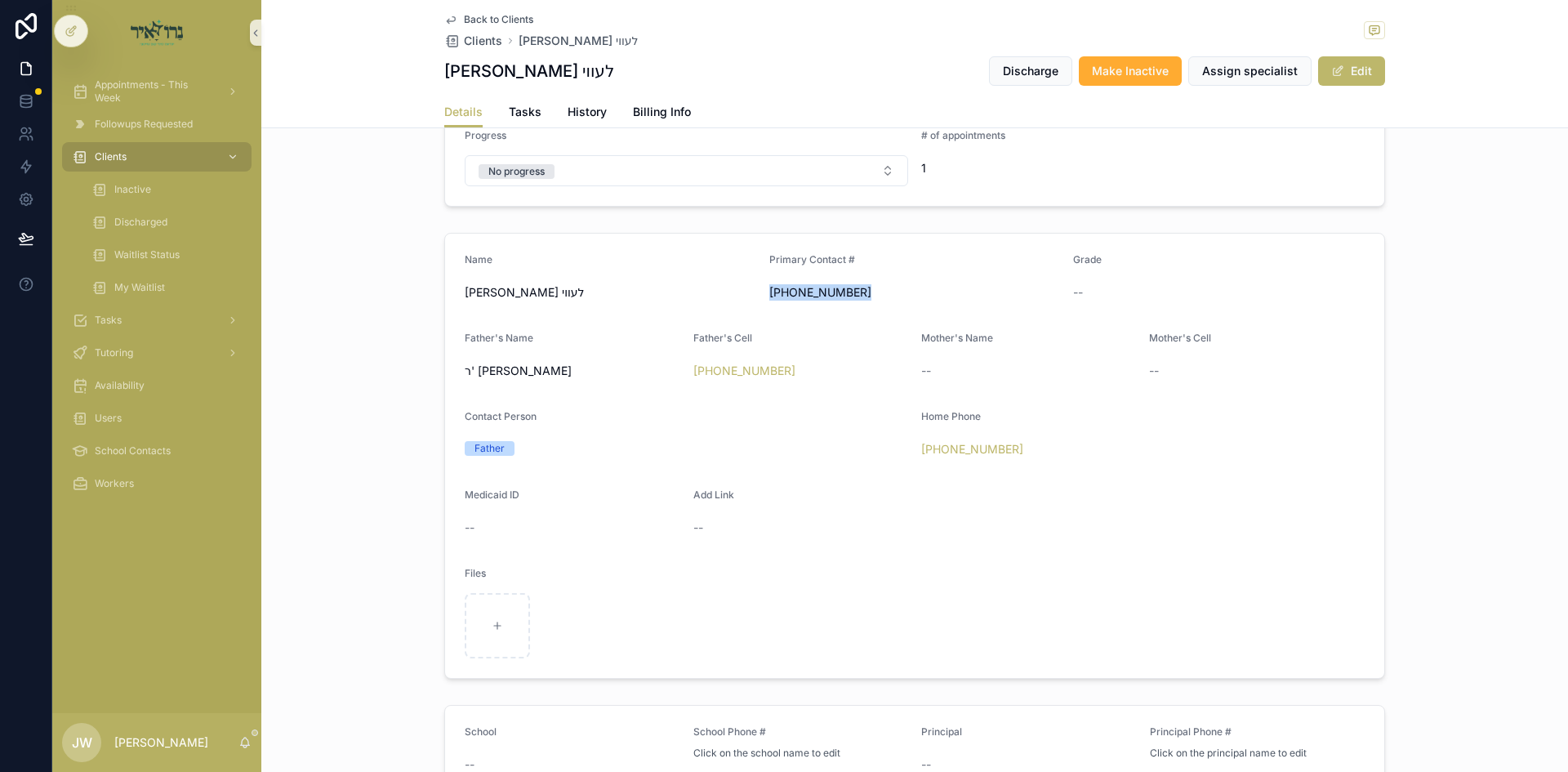
drag, startPoint x: 862, startPoint y: 301, endPoint x: 862, endPoint y: 253, distance: 48.0
click at [862, 253] on div "Primary Contact # (845) 538-5079" at bounding box center [915, 279] width 292 height 52
click at [862, 253] on div "Primary Contact #" at bounding box center [915, 263] width 292 height 19
drag, startPoint x: 862, startPoint y: 253, endPoint x: 858, endPoint y: 289, distance: 36.2
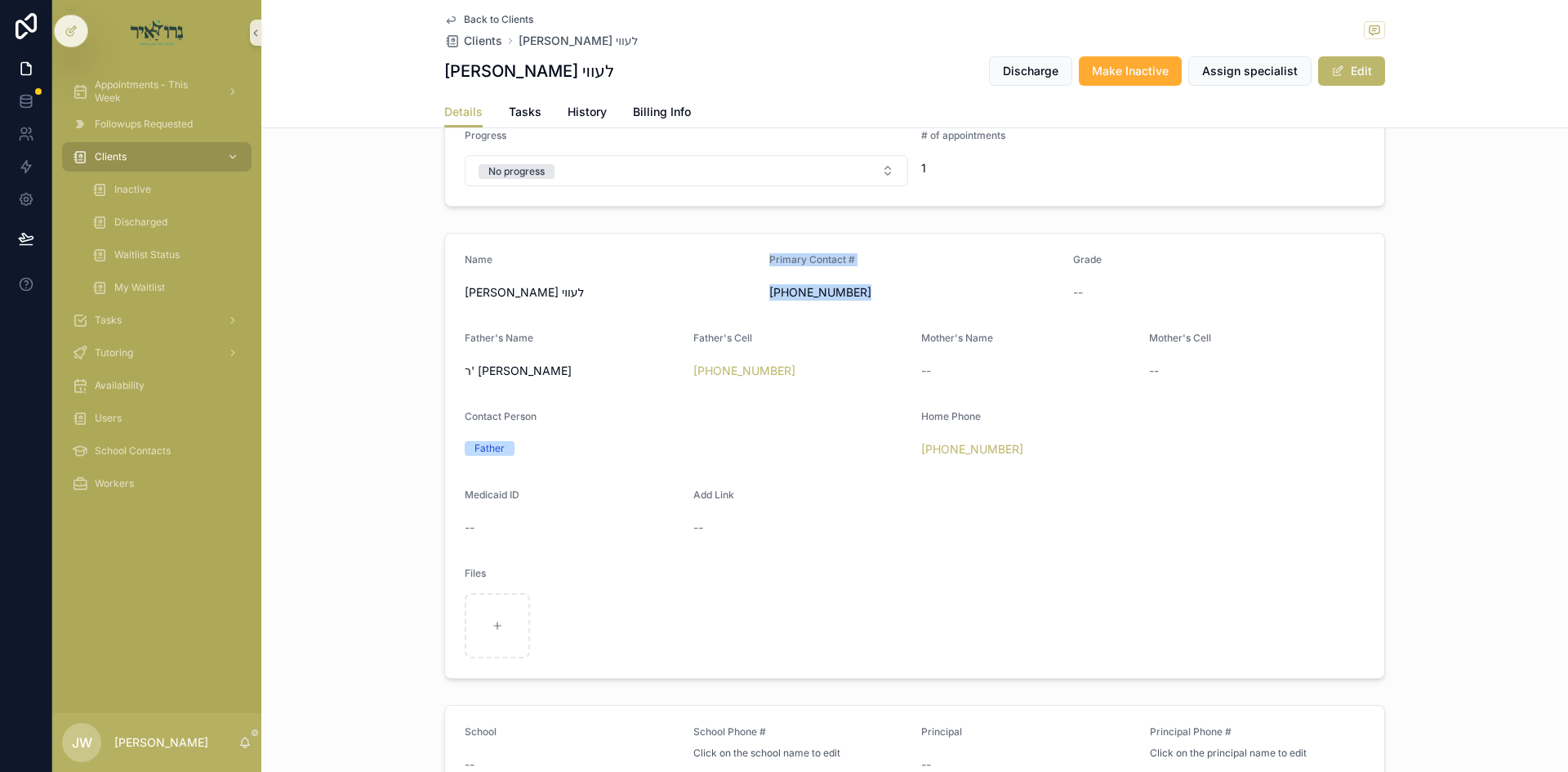
click at [858, 289] on div "Primary Contact # (845) 538-5079" at bounding box center [915, 279] width 292 height 52
click at [858, 289] on span "(845) 538-5079" at bounding box center [915, 293] width 292 height 17
drag, startPoint x: 858, startPoint y: 289, endPoint x: 860, endPoint y: 254, distance: 35.1
click at [860, 254] on div "Primary Contact # (845) 538-5079" at bounding box center [915, 279] width 292 height 52
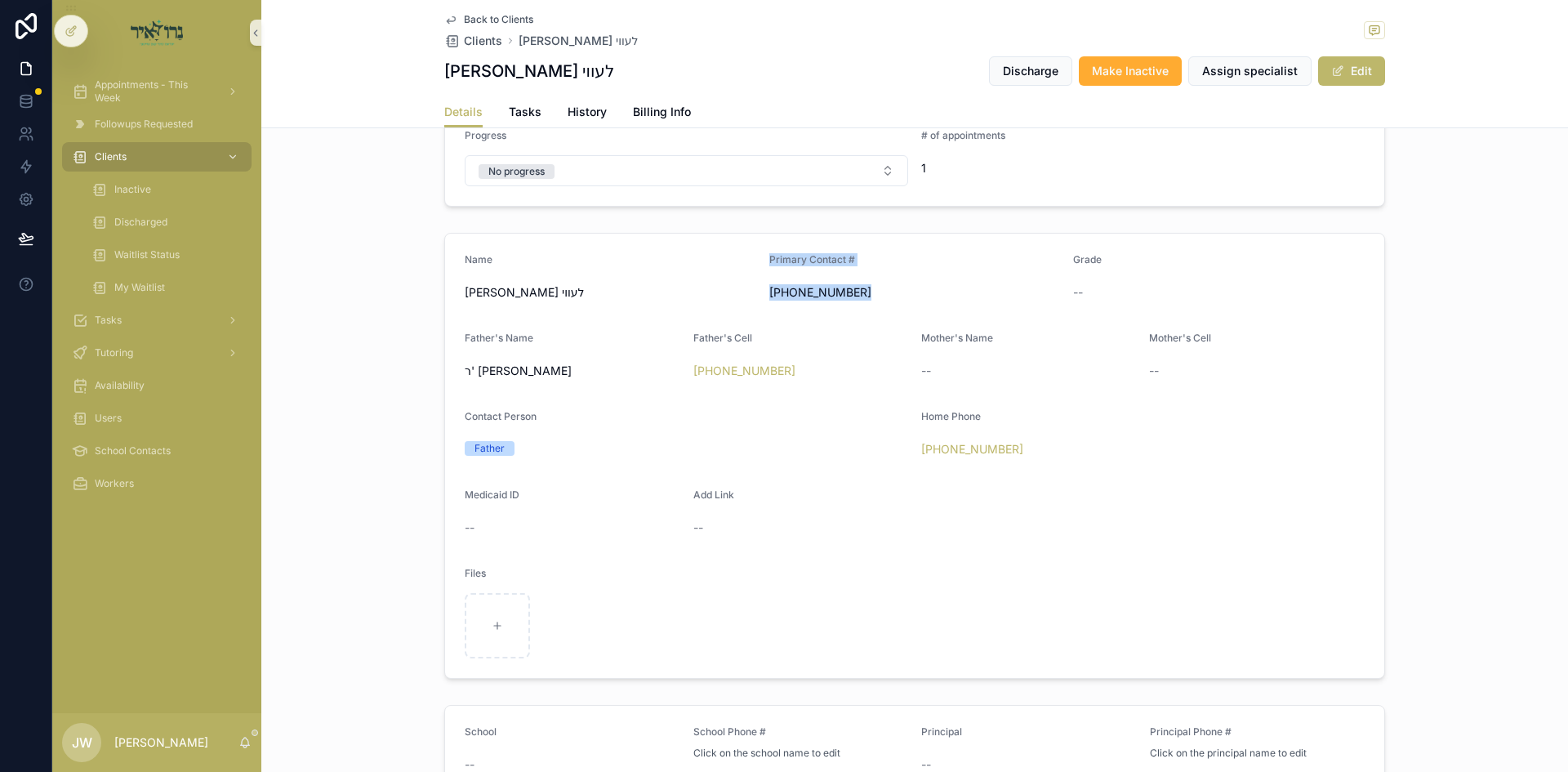
click at [860, 254] on div "Primary Contact #" at bounding box center [915, 263] width 292 height 19
drag, startPoint x: 860, startPoint y: 254, endPoint x: 861, endPoint y: 296, distance: 42.0
click at [861, 296] on div "Primary Contact # (845) 538-5079" at bounding box center [915, 279] width 292 height 52
click at [861, 296] on span "(845) 538-5079" at bounding box center [915, 293] width 292 height 17
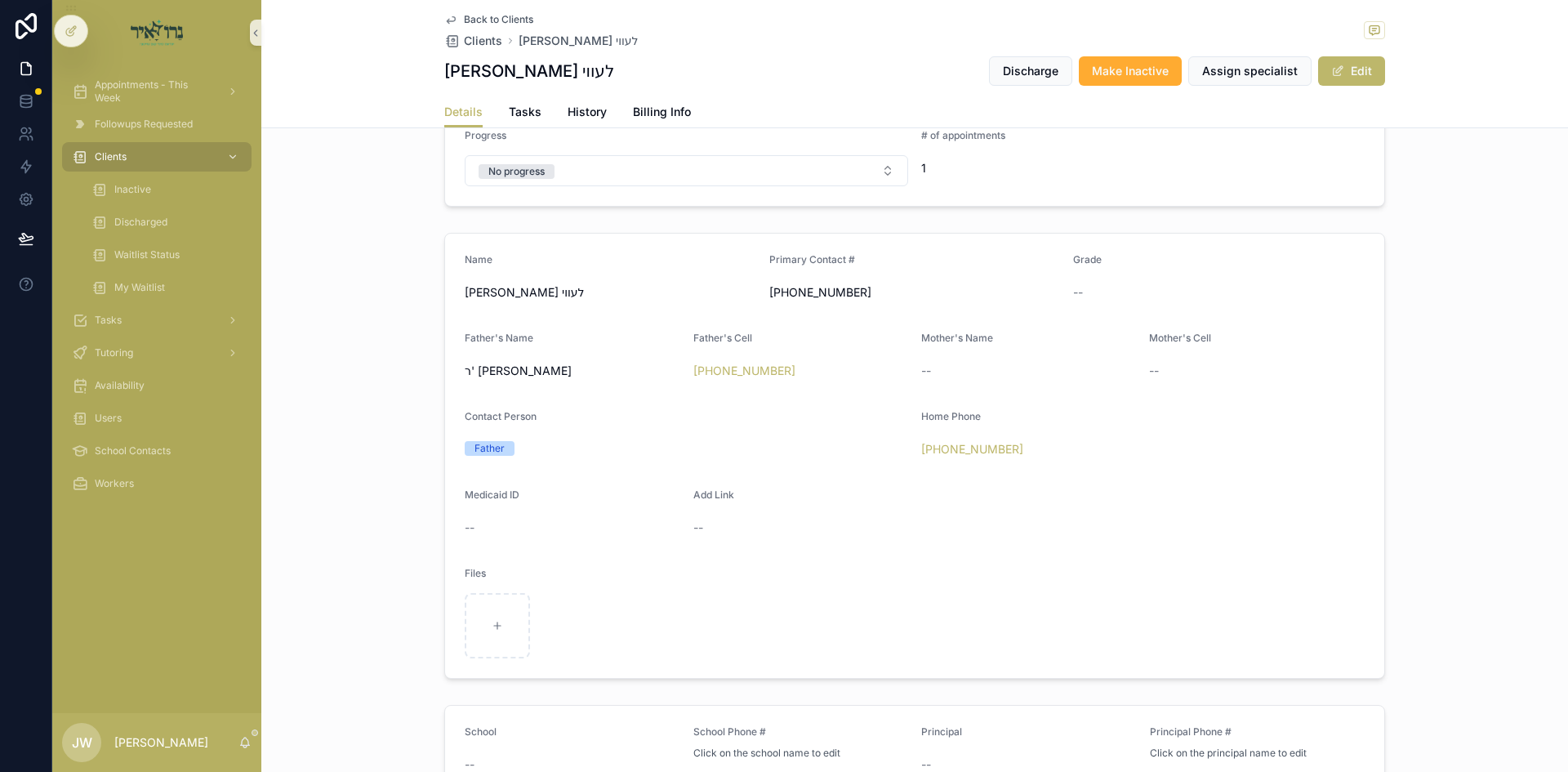
click at [861, 296] on span "(845) 538-5079" at bounding box center [915, 293] width 292 height 17
drag, startPoint x: 861, startPoint y: 296, endPoint x: 872, endPoint y: 253, distance: 44.4
click at [872, 253] on div "Primary Contact # (845) 538-5079" at bounding box center [915, 279] width 292 height 52
click at [872, 253] on div "Primary Contact #" at bounding box center [915, 263] width 292 height 19
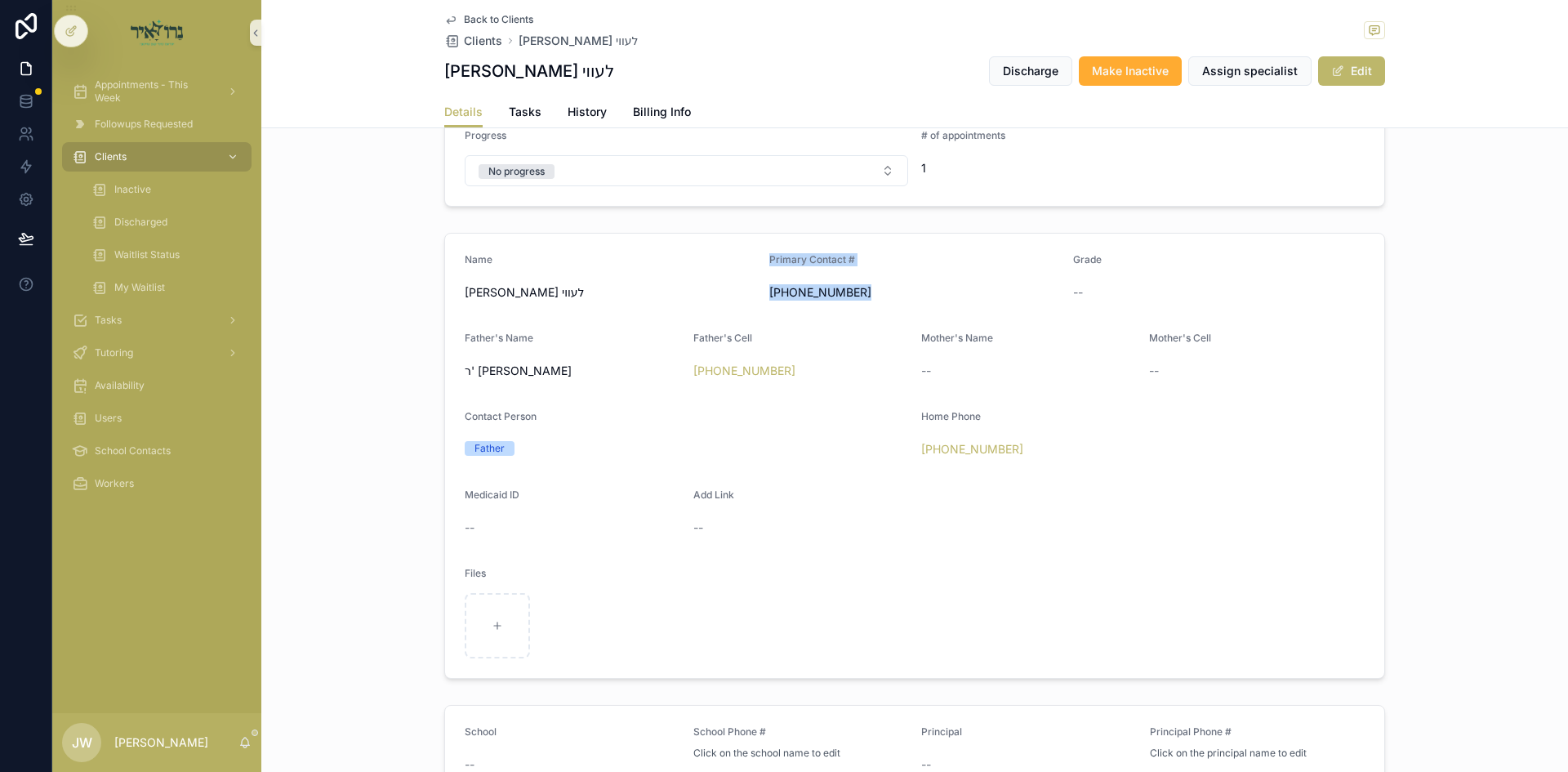
drag, startPoint x: 872, startPoint y: 253, endPoint x: 873, endPoint y: 291, distance: 38.0
click at [873, 291] on div "Primary Contact # (845) 538-5079" at bounding box center [915, 279] width 292 height 52
click at [873, 291] on span "(845) 538-5079" at bounding box center [915, 293] width 292 height 17
drag, startPoint x: 873, startPoint y: 291, endPoint x: 881, endPoint y: 262, distance: 30.1
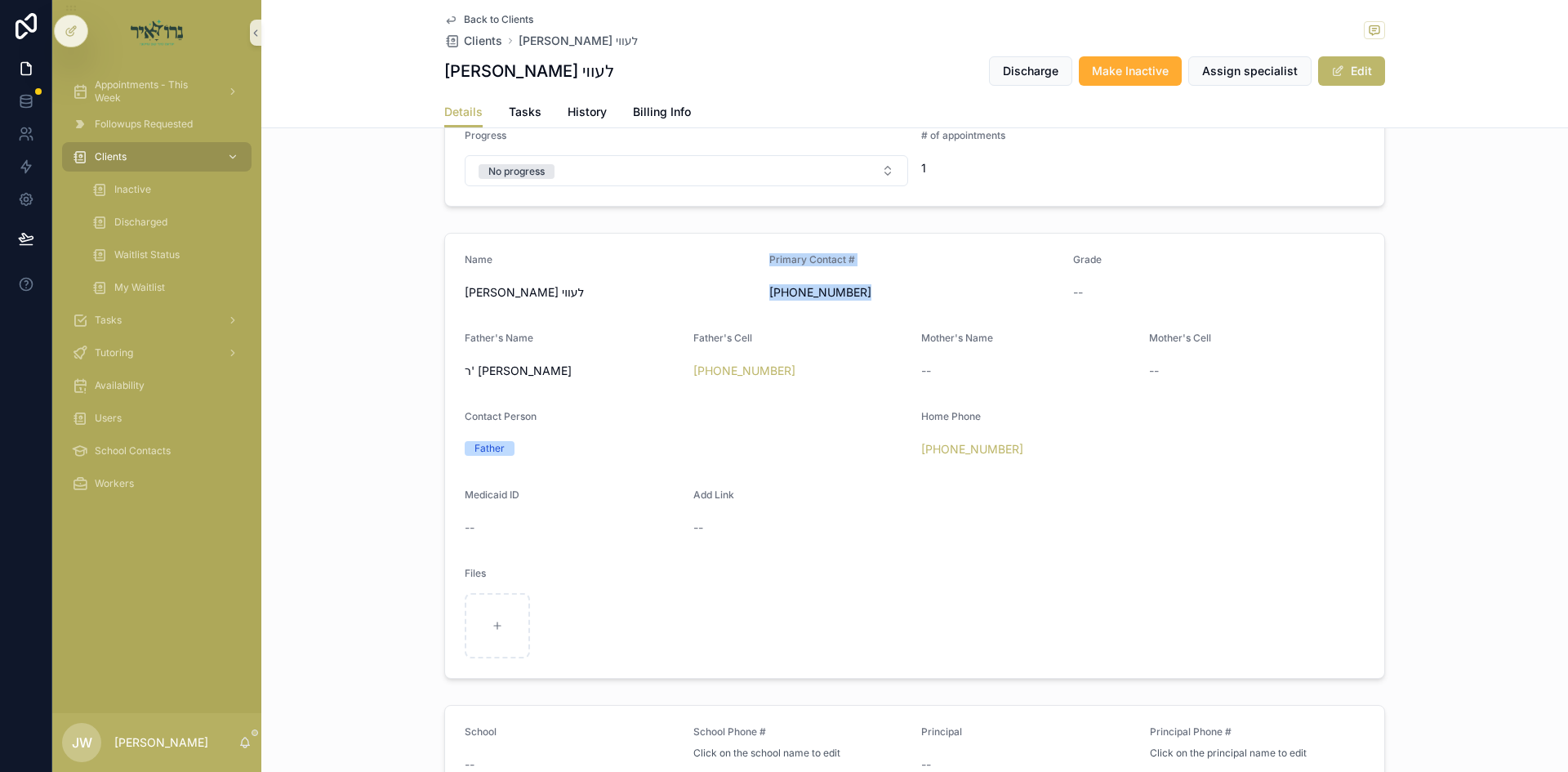
click at [881, 262] on div "Primary Contact # (845) 538-5079" at bounding box center [915, 279] width 292 height 52
click at [881, 262] on div "Primary Contact #" at bounding box center [915, 263] width 292 height 19
drag, startPoint x: 881, startPoint y: 262, endPoint x: 874, endPoint y: 297, distance: 35.7
click at [874, 297] on div "Primary Contact # (845) 538-5079" at bounding box center [915, 279] width 292 height 52
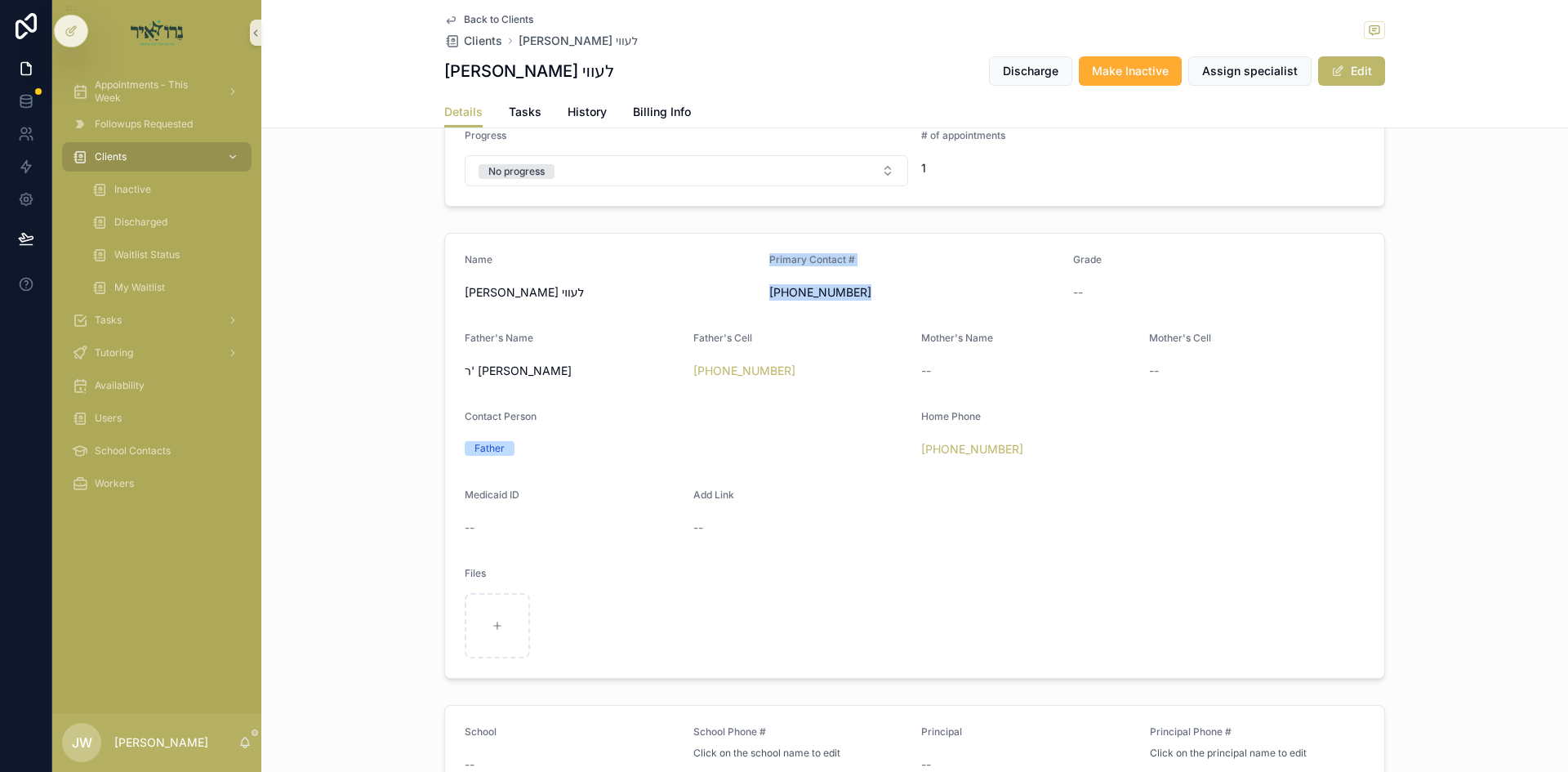
click at [874, 297] on span "(845) 538-5079" at bounding box center [915, 293] width 292 height 17
drag, startPoint x: 874, startPoint y: 297, endPoint x: 863, endPoint y: 263, distance: 35.7
click at [863, 263] on div "Primary Contact # (845) 538-5079" at bounding box center [915, 279] width 292 height 52
click at [863, 263] on div "Primary Contact #" at bounding box center [915, 263] width 292 height 19
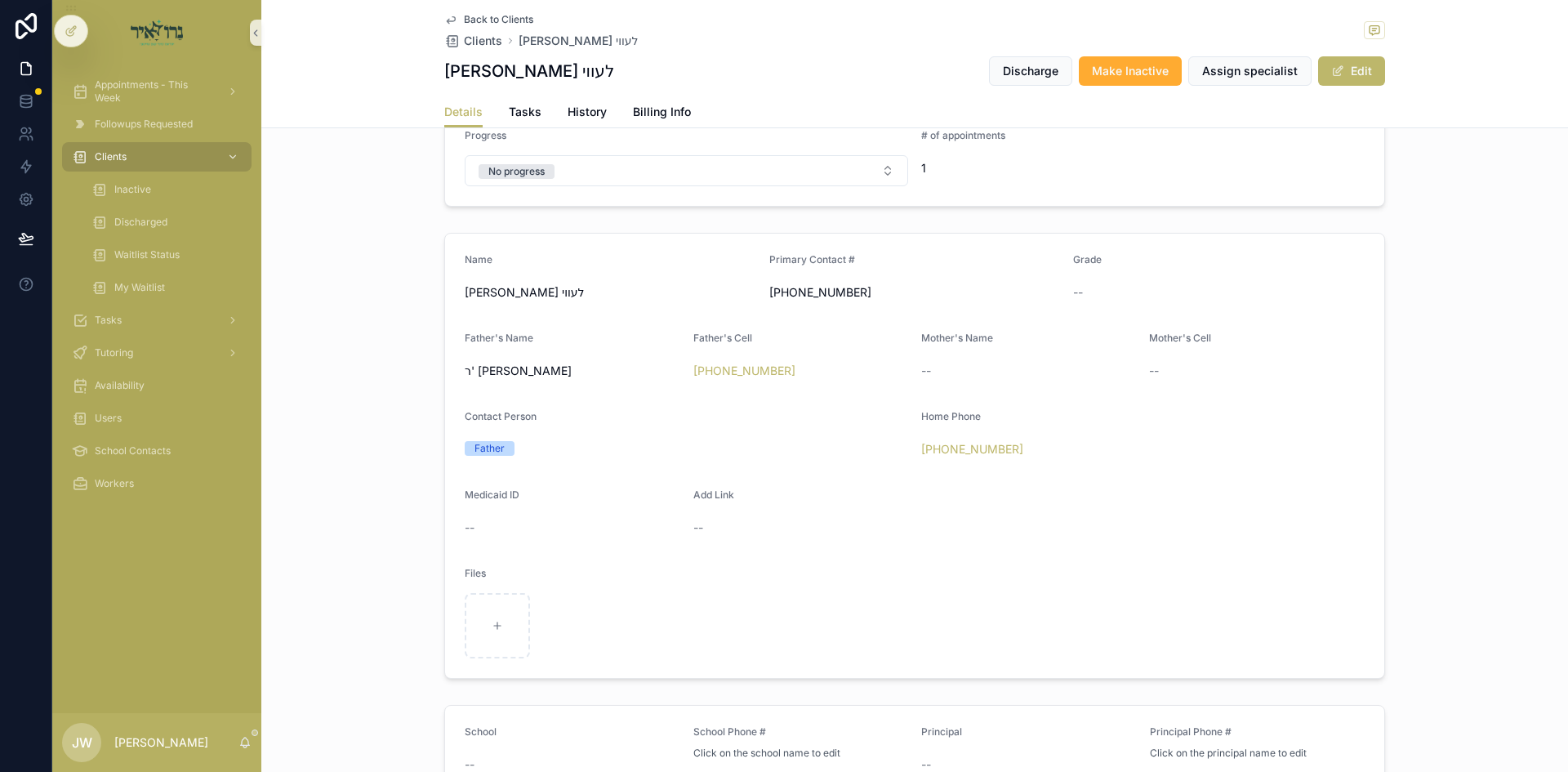
click at [863, 263] on div "Primary Contact #" at bounding box center [915, 263] width 292 height 19
drag, startPoint x: 863, startPoint y: 263, endPoint x: 863, endPoint y: 295, distance: 32.0
click at [863, 295] on div "Primary Contact # (845) 538-5079" at bounding box center [915, 279] width 292 height 52
click at [863, 295] on span "(845) 538-5079" at bounding box center [915, 293] width 292 height 17
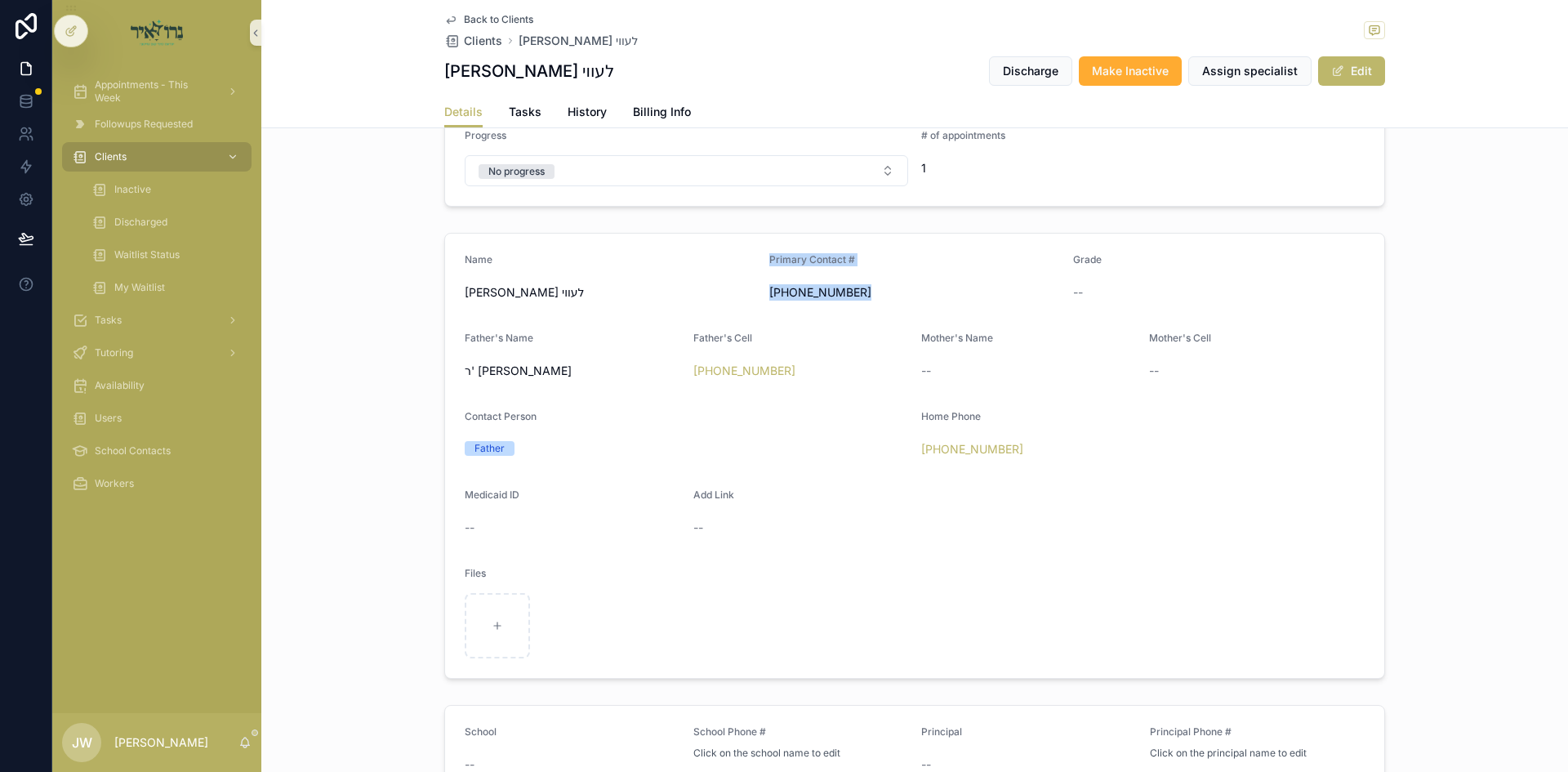
drag, startPoint x: 863, startPoint y: 295, endPoint x: 868, endPoint y: 263, distance: 32.4
click at [868, 263] on div "Primary Contact # (845) 538-5079" at bounding box center [915, 279] width 292 height 52
click at [868, 263] on div "Primary Contact #" at bounding box center [915, 263] width 292 height 19
drag, startPoint x: 868, startPoint y: 263, endPoint x: 865, endPoint y: 302, distance: 39.1
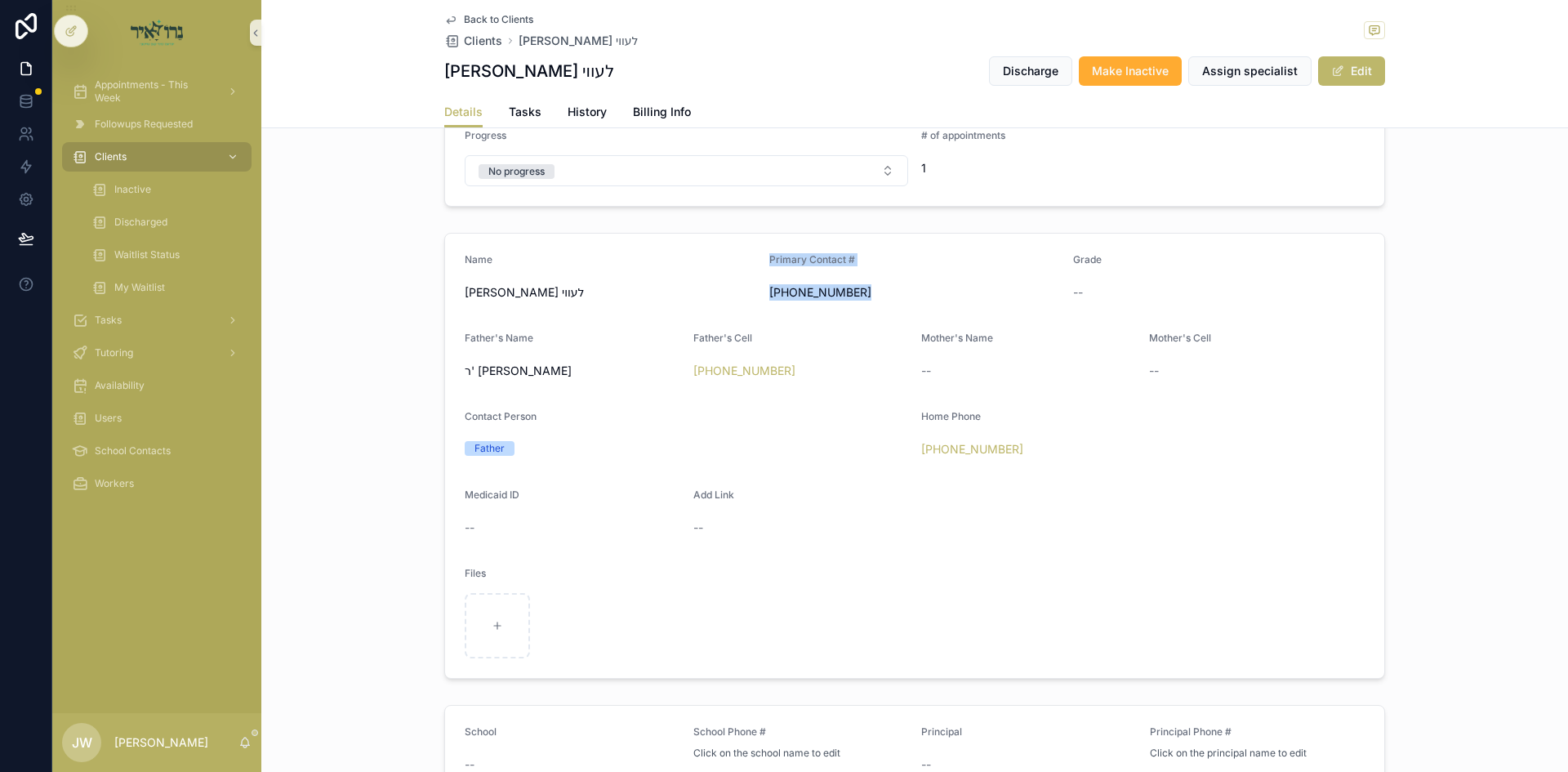
click at [865, 302] on div "Primary Contact # (845) 538-5079" at bounding box center [915, 279] width 292 height 52
click at [865, 302] on div "(845) 538-5079" at bounding box center [915, 292] width 292 height 26
drag, startPoint x: 865, startPoint y: 302, endPoint x: 868, endPoint y: 265, distance: 37.1
click at [868, 265] on div "Primary Contact # (845) 538-5079" at bounding box center [915, 279] width 292 height 52
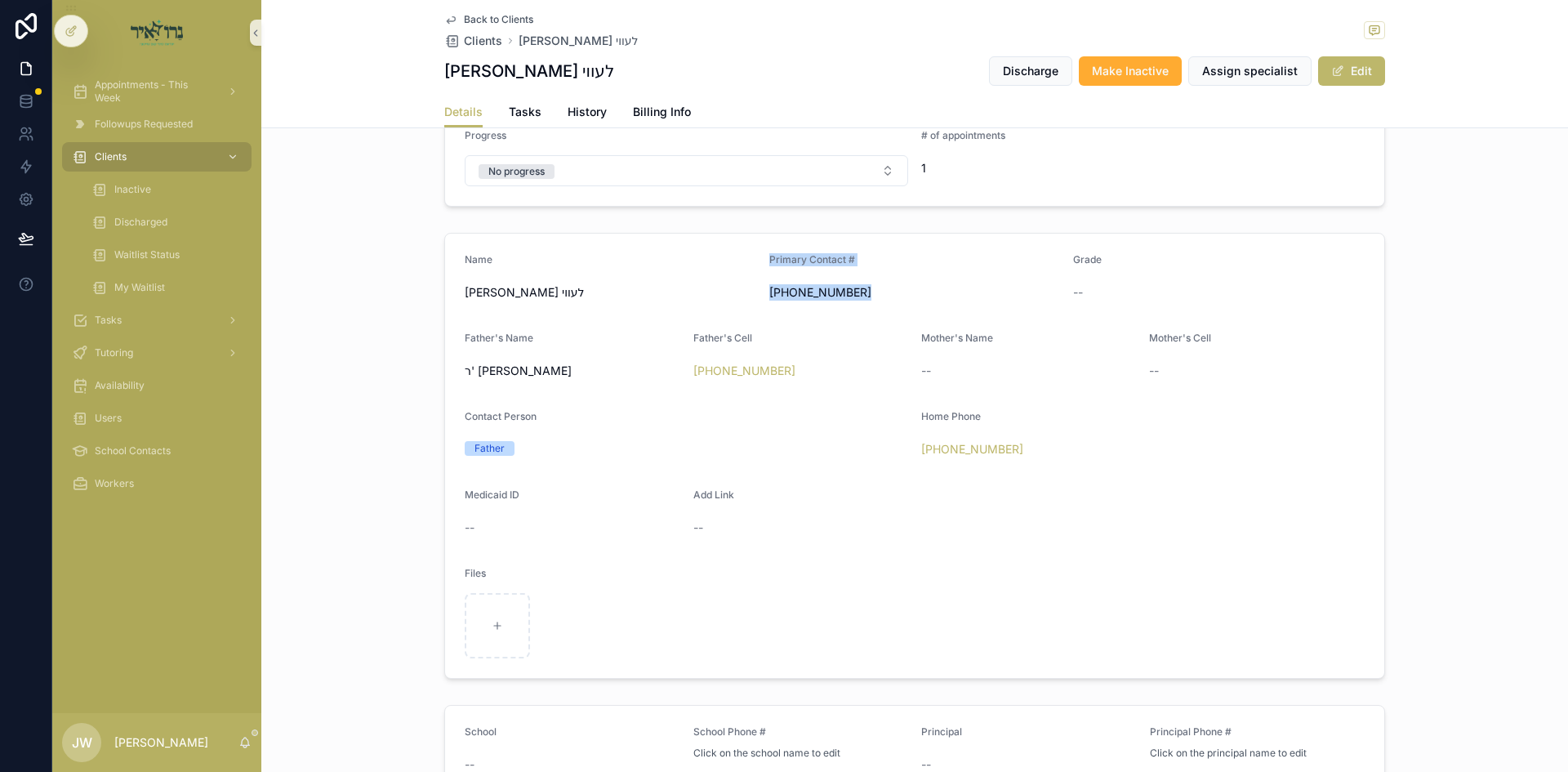
click at [869, 261] on div "Primary Contact #" at bounding box center [915, 263] width 292 height 19
drag, startPoint x: 869, startPoint y: 261, endPoint x: 865, endPoint y: 282, distance: 21.4
click at [865, 282] on div "Primary Contact # (845) 538-5079" at bounding box center [915, 279] width 292 height 52
click at [865, 282] on div "(845) 538-5079" at bounding box center [915, 292] width 292 height 26
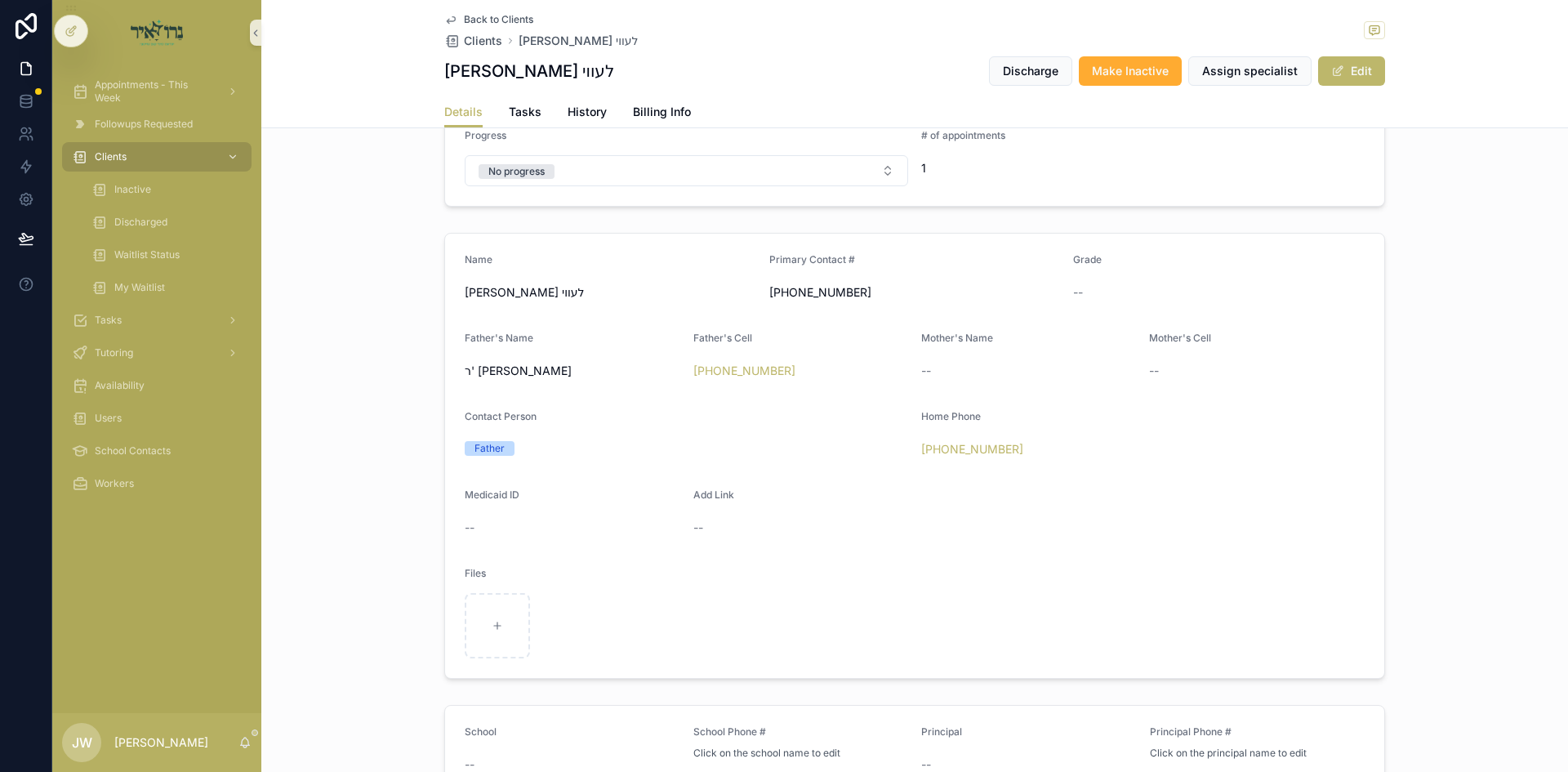
click at [865, 282] on div "(845) 538-5079" at bounding box center [915, 292] width 292 height 26
drag
click at [865, 256] on div "Primary Contact # (845) 538-5079" at bounding box center [915, 279] width 292 height 52
click at [865, 256] on div "Primary Contact #" at bounding box center [915, 263] width 292 height 19
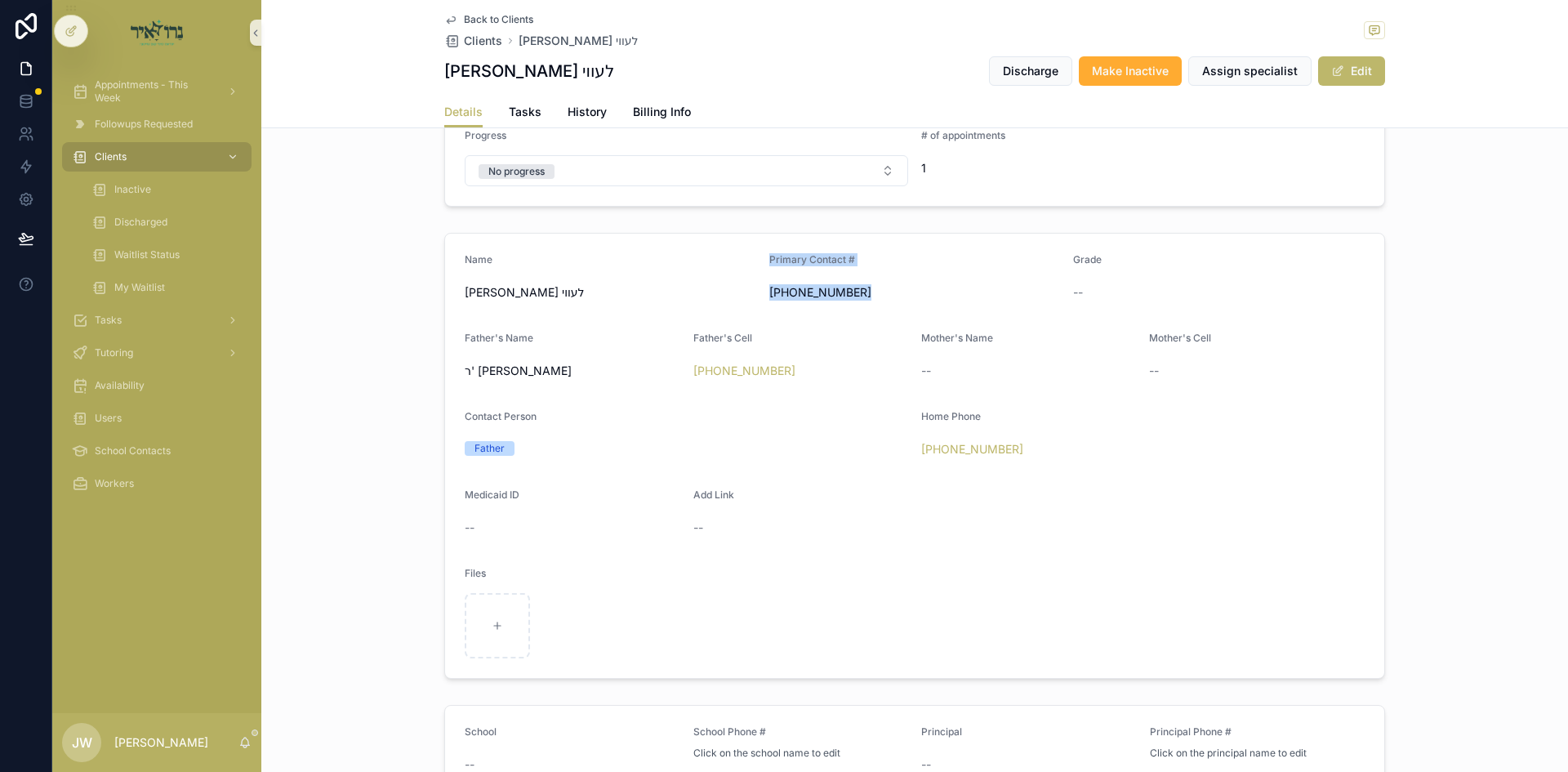
click at [860, 294] on div "Primary Contact # (845) 538-5079" at bounding box center [915, 279] width 292 height 52
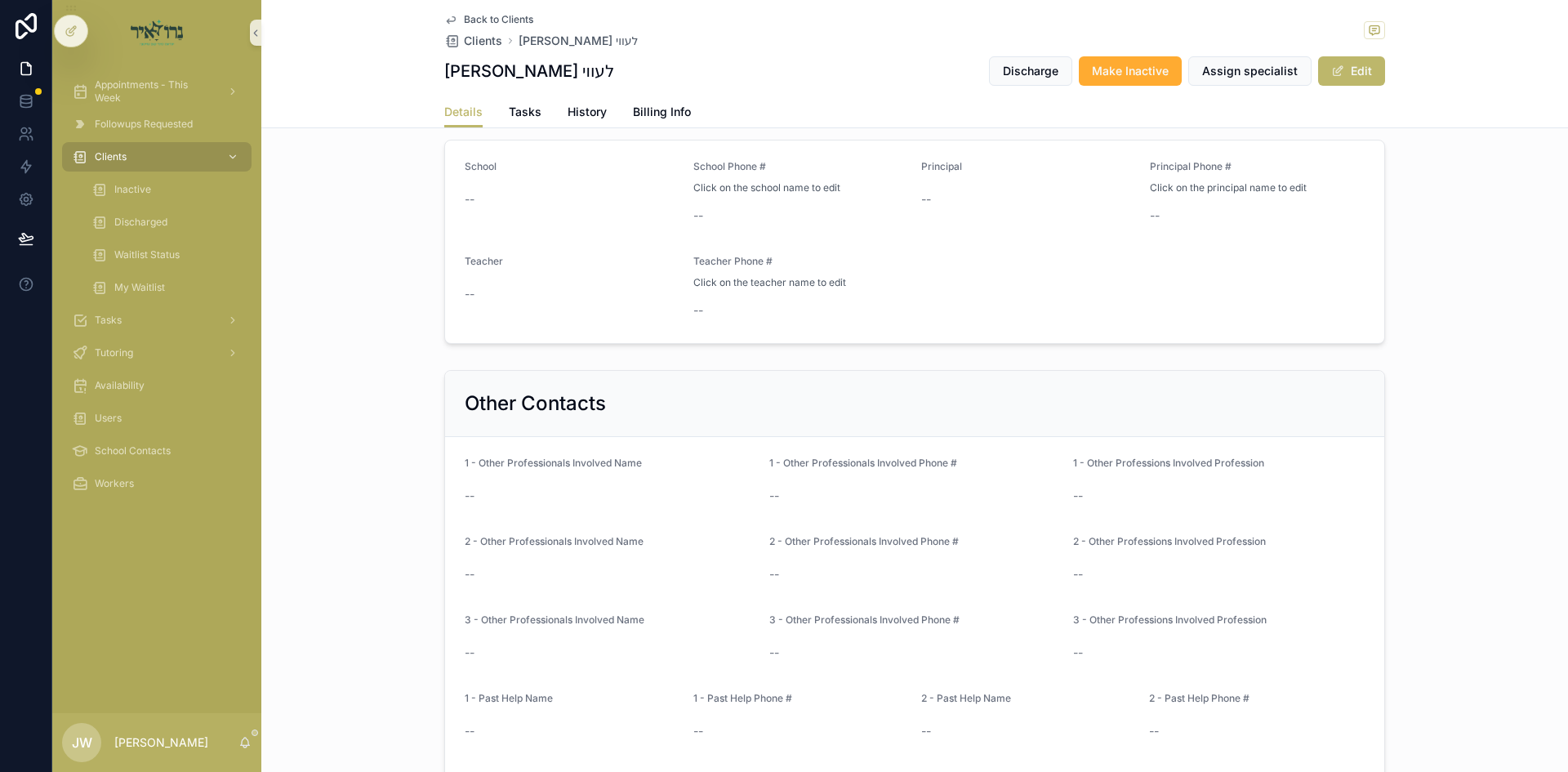
scroll to position [1389, 0]
